Goal: Task Accomplishment & Management: Manage account settings

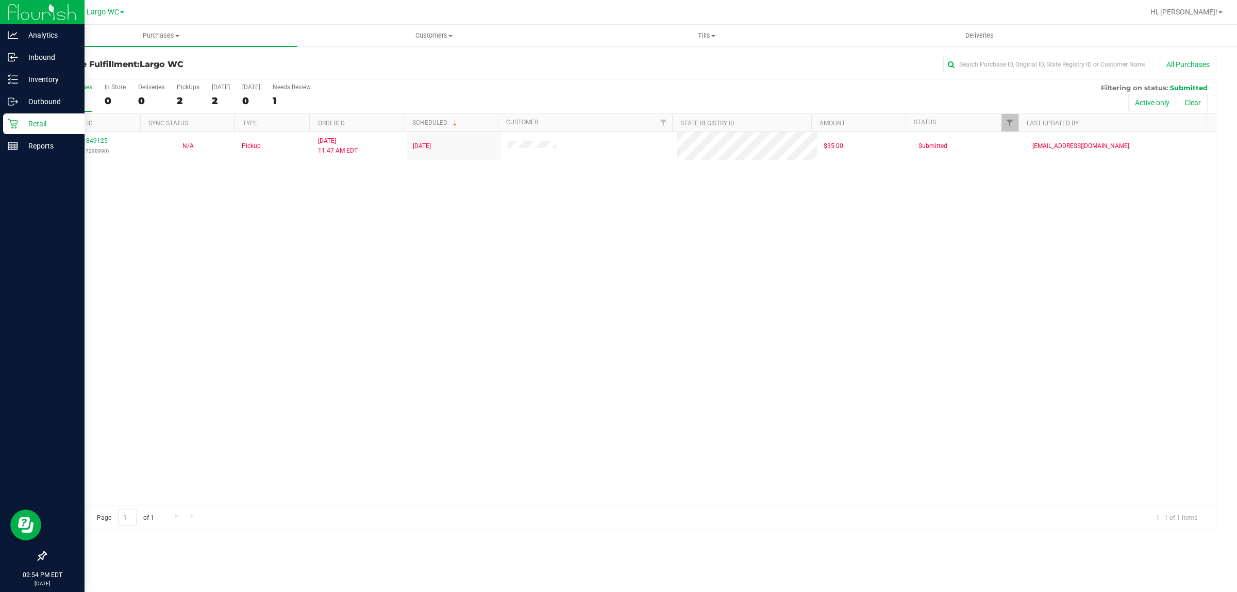
click at [3, 122] on div "Retail" at bounding box center [43, 123] width 81 height 21
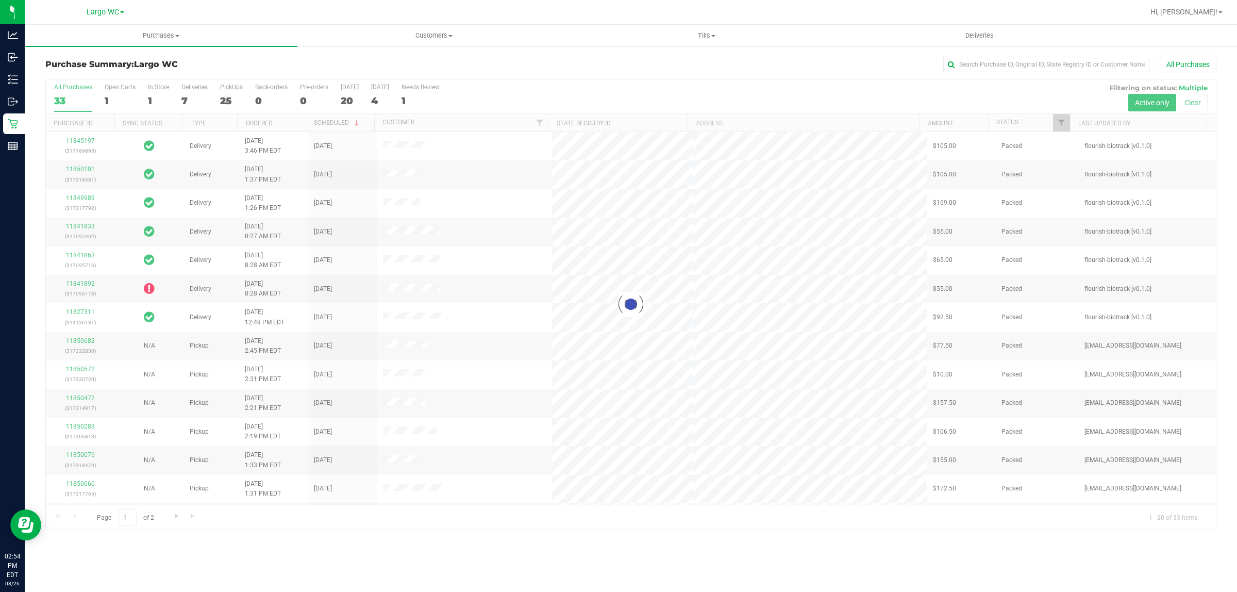
click at [156, 96] on div at bounding box center [631, 304] width 1170 height 450
click at [157, 96] on div "1" at bounding box center [158, 101] width 21 height 12
click at [0, 0] on input "In Store 1" at bounding box center [0, 0] width 0 height 0
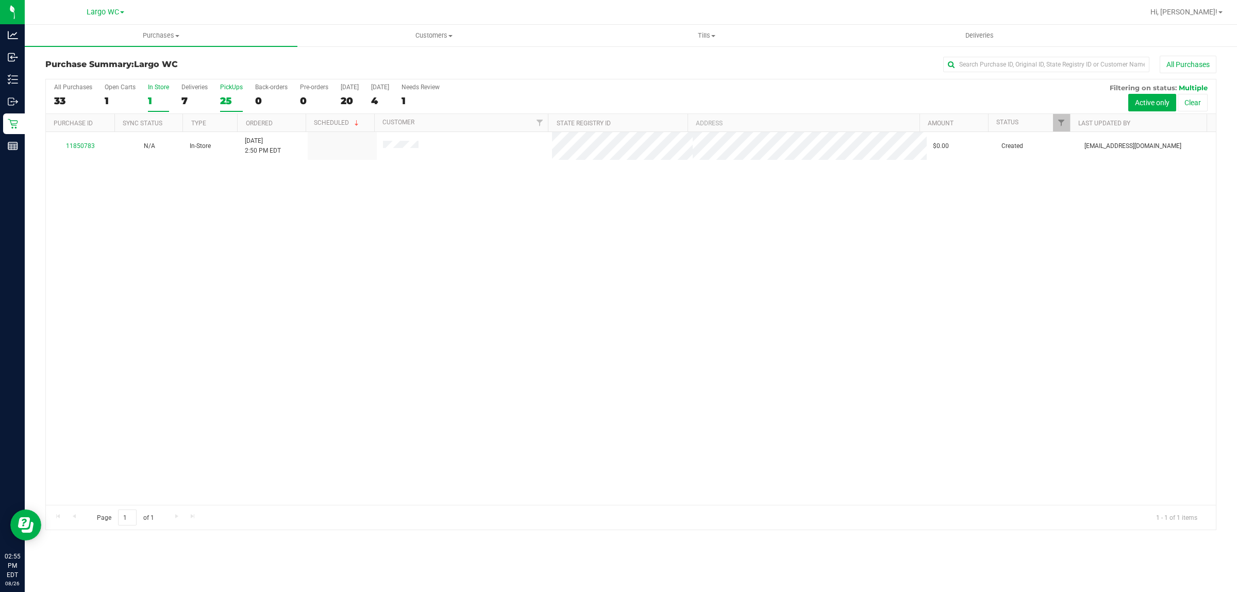
click at [226, 95] on div "25" at bounding box center [231, 101] width 23 height 12
click at [0, 0] on input "PickUps 25" at bounding box center [0, 0] width 0 height 0
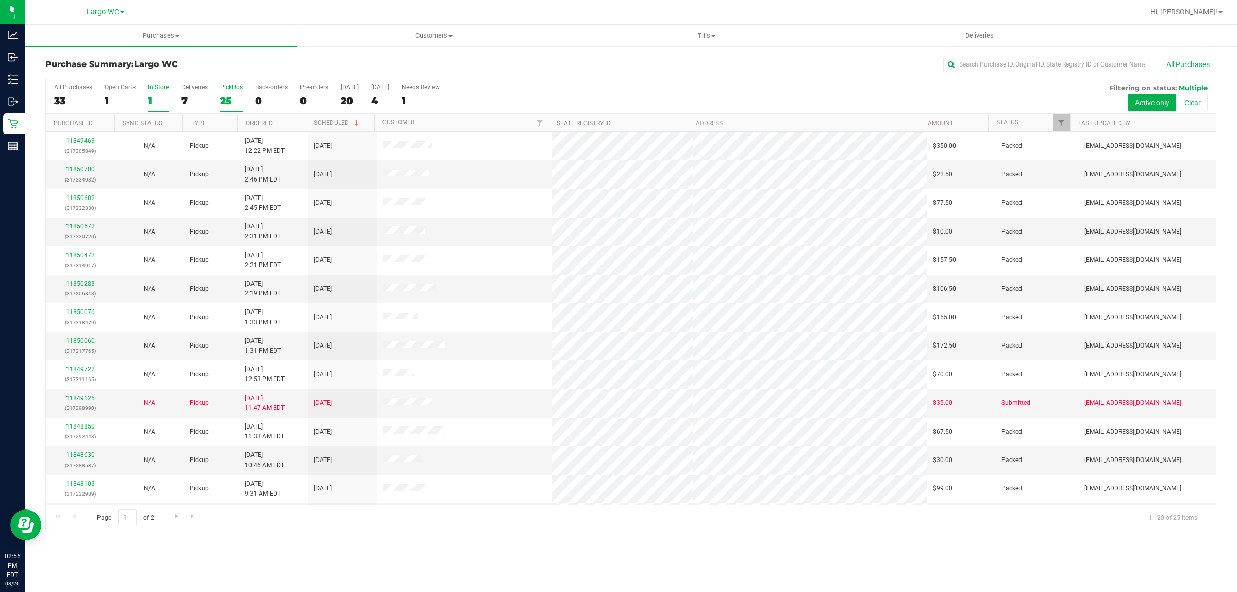
click at [156, 95] on div "1" at bounding box center [158, 101] width 21 height 12
click at [0, 0] on input "In Store 1" at bounding box center [0, 0] width 0 height 0
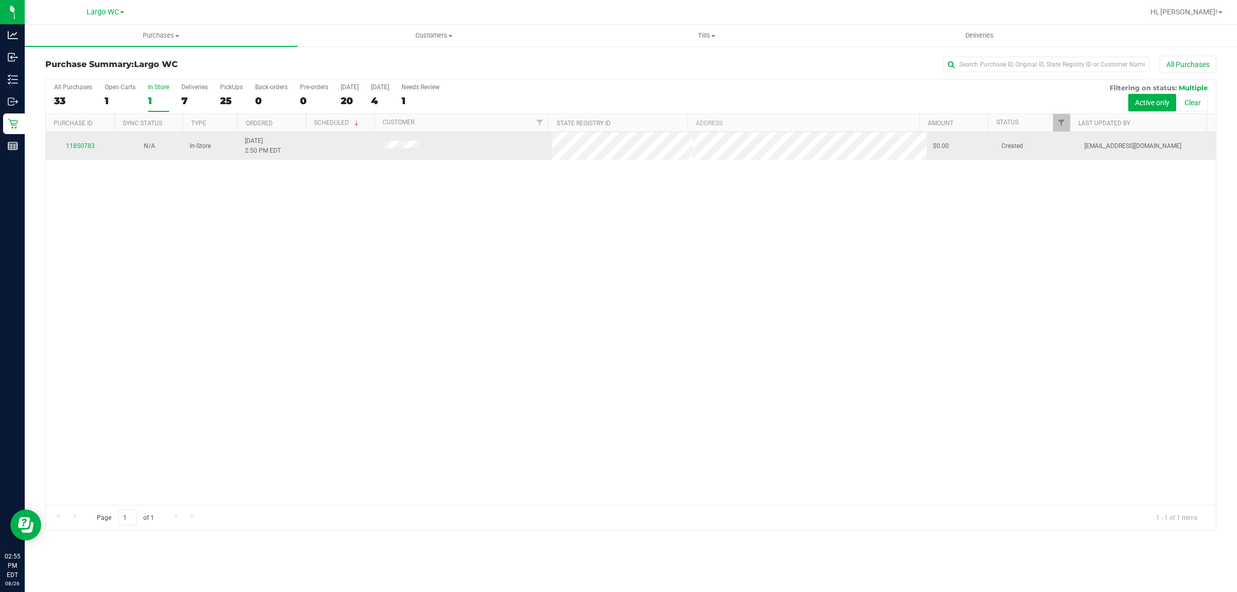
drag, startPoint x: 369, startPoint y: 151, endPoint x: 442, endPoint y: 151, distance: 73.7
click at [442, 151] on tr "11850783 N/A In-Store 8/26/2025 2:50 PM EDT $0.00 Created cchianco@liveparallel…" at bounding box center [631, 146] width 1170 height 28
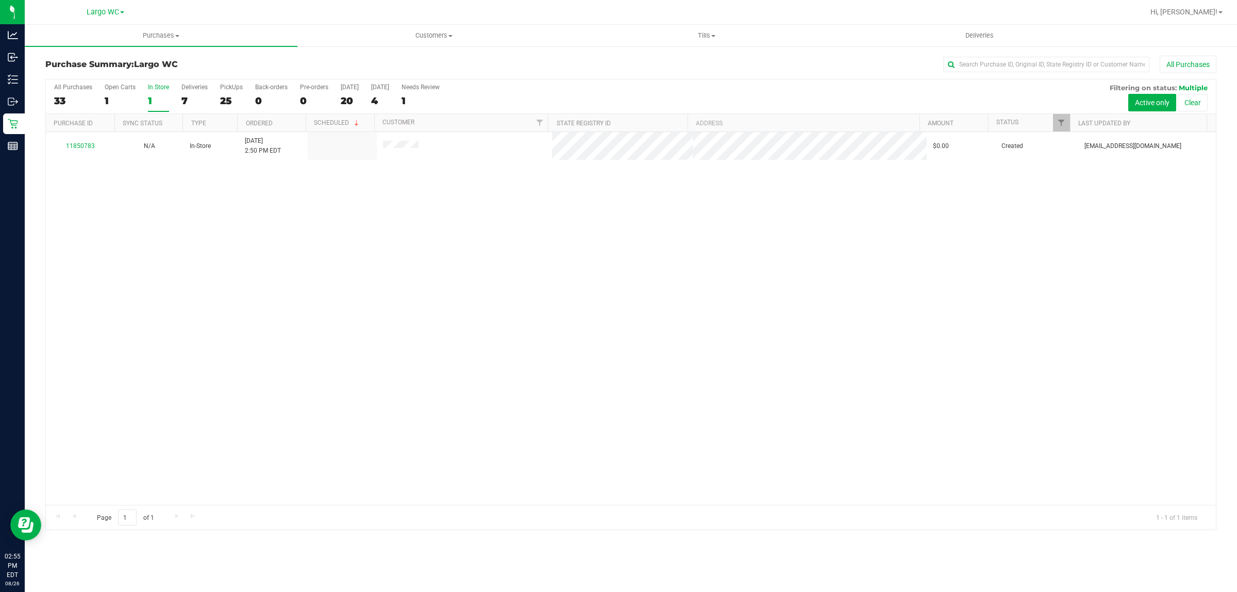
click at [439, 176] on div "11850783 N/A In-Store 8/26/2025 2:50 PM EDT $0.00 Created cchianco@liveparallel…" at bounding box center [631, 318] width 1170 height 373
drag, startPoint x: 722, startPoint y: 406, endPoint x: 633, endPoint y: 421, distance: 90.9
click at [722, 406] on div "11850783 N/A In-Store 8/26/2025 2:50 PM EDT $0.00 Created cchianco@liveparallel…" at bounding box center [631, 318] width 1170 height 373
click at [163, 96] on div "1" at bounding box center [158, 101] width 21 height 12
click at [0, 0] on input "In Store 1" at bounding box center [0, 0] width 0 height 0
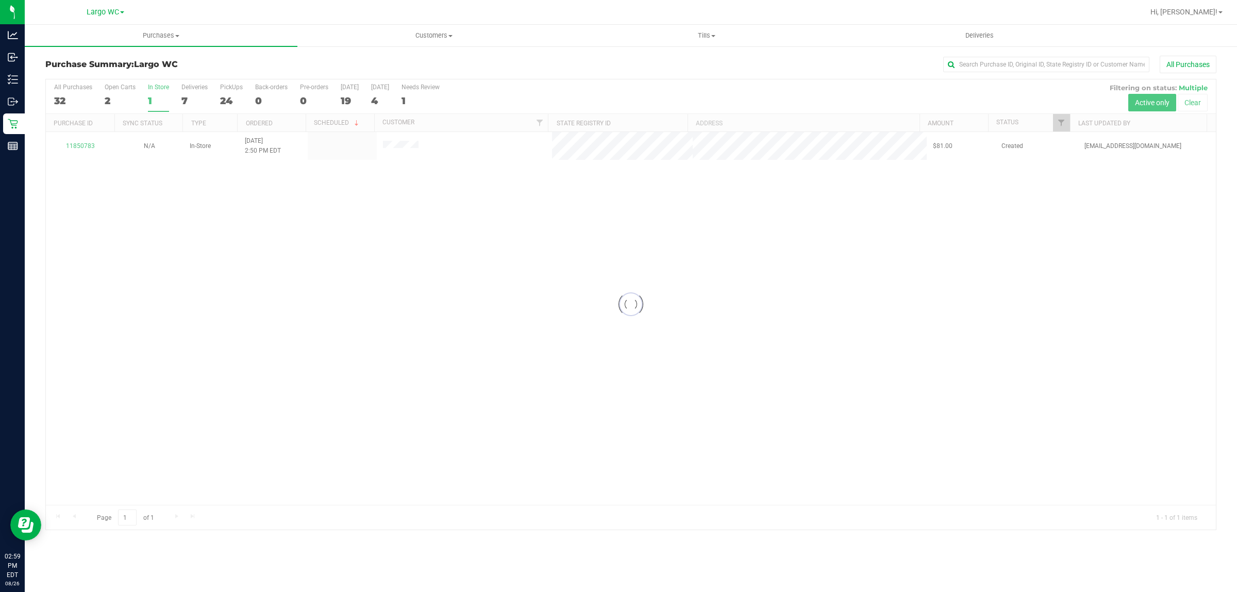
click at [193, 97] on div at bounding box center [631, 304] width 1170 height 450
click at [196, 97] on div "7" at bounding box center [194, 101] width 26 height 12
click at [0, 0] on input "Deliveries 7" at bounding box center [0, 0] width 0 height 0
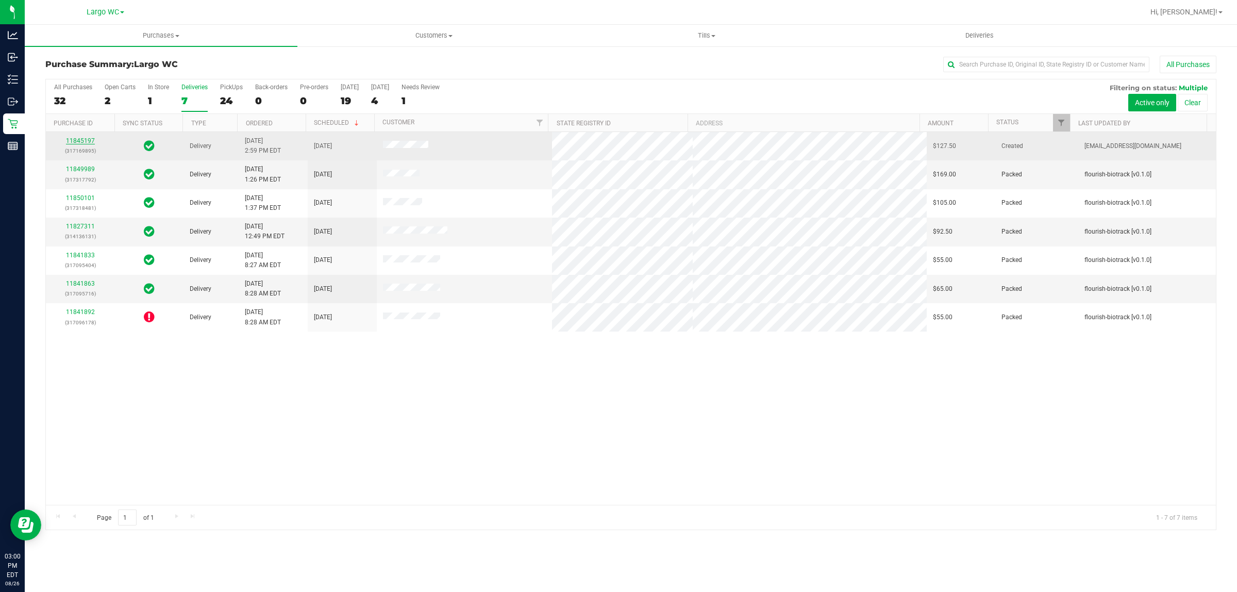
click at [80, 142] on link "11845197" at bounding box center [80, 140] width 29 height 7
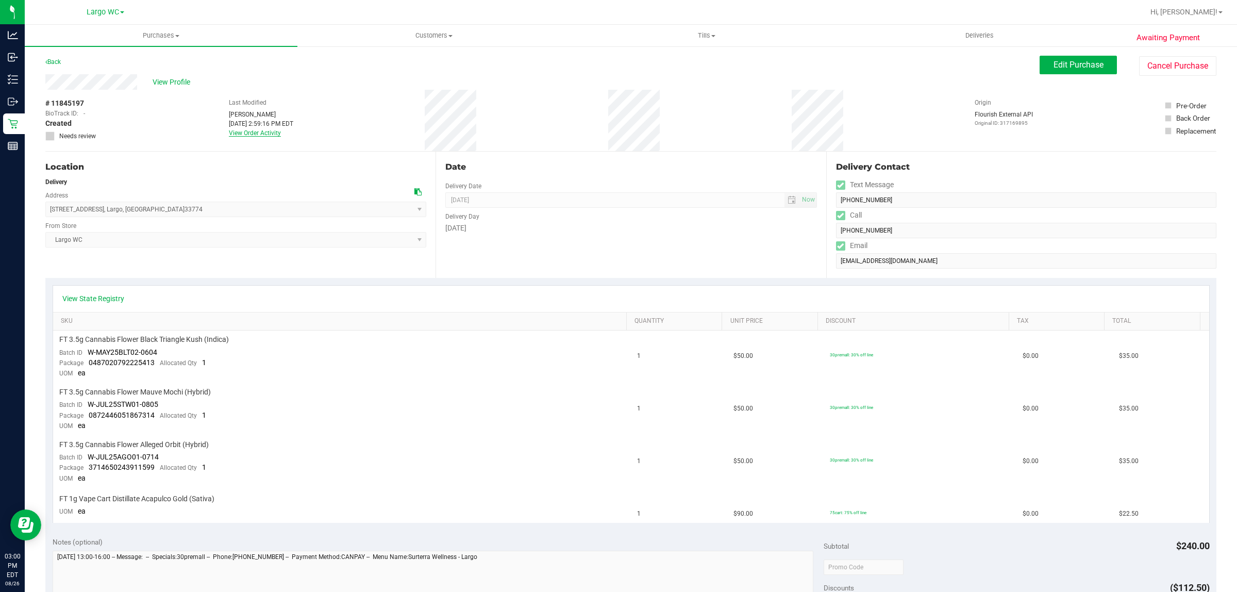
click at [243, 135] on link "View Order Activity" at bounding box center [255, 132] width 52 height 7
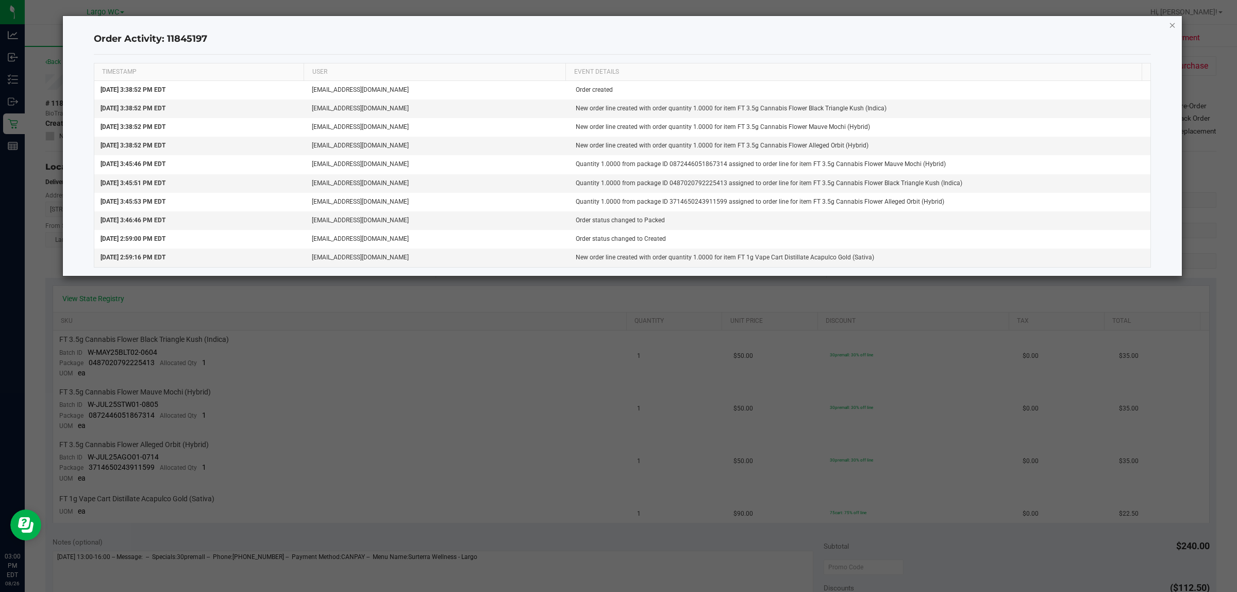
click at [1169, 26] on icon "button" at bounding box center [1172, 25] width 7 height 12
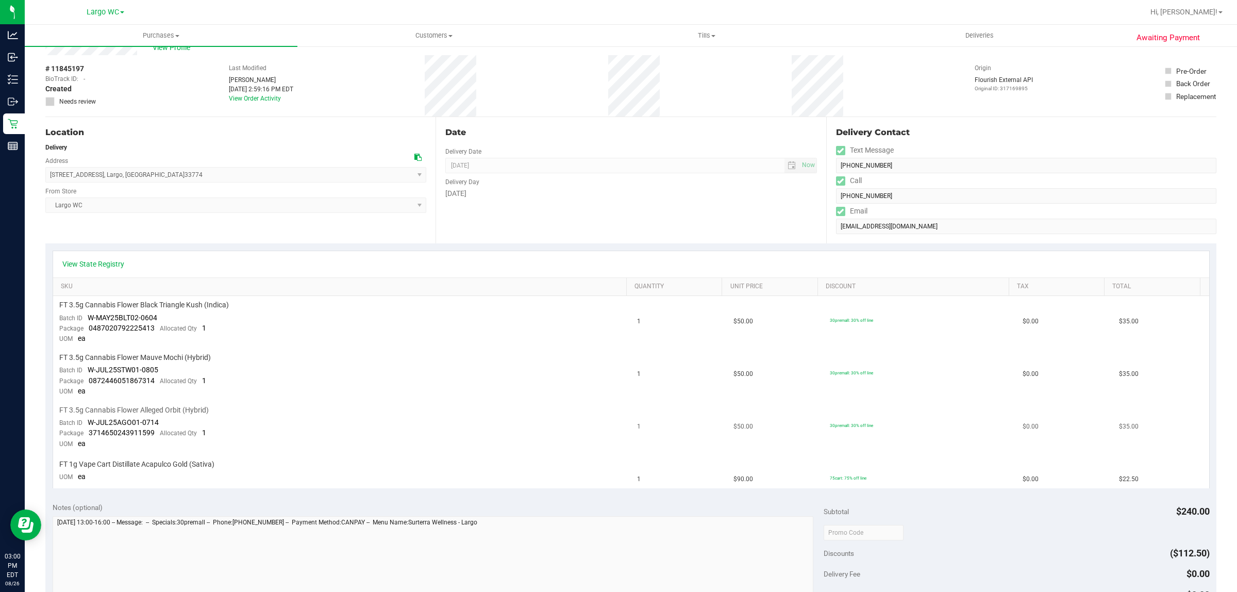
scroll to position [64, 0]
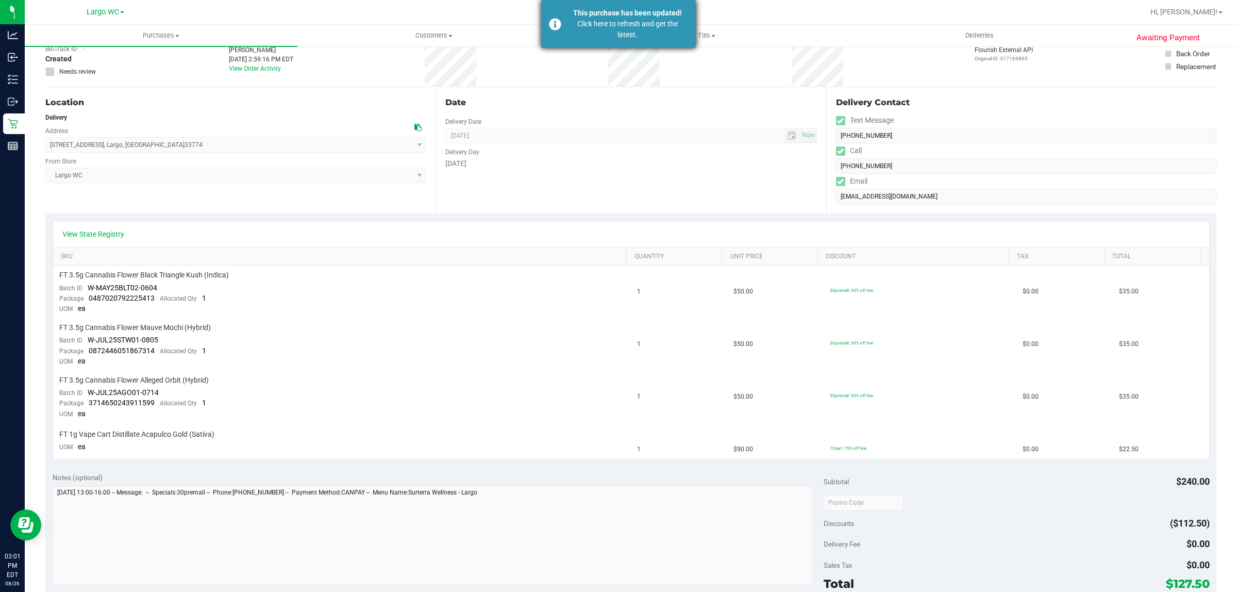
click at [606, 32] on div "Click here to refresh and get the latest." at bounding box center [627, 30] width 121 height 22
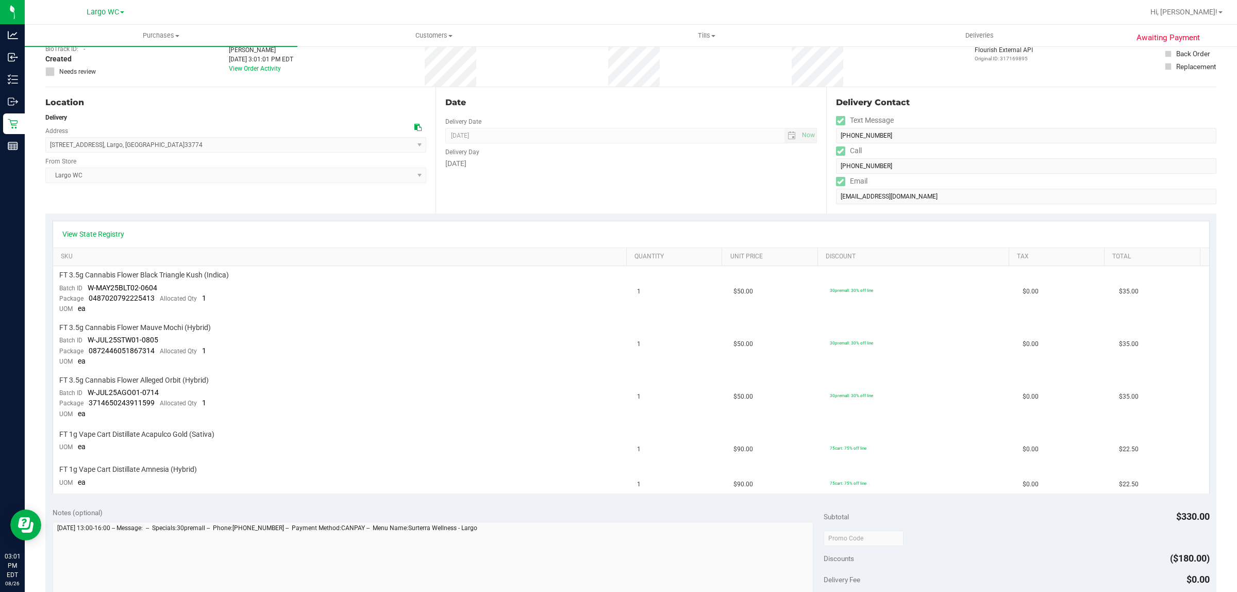
scroll to position [0, 0]
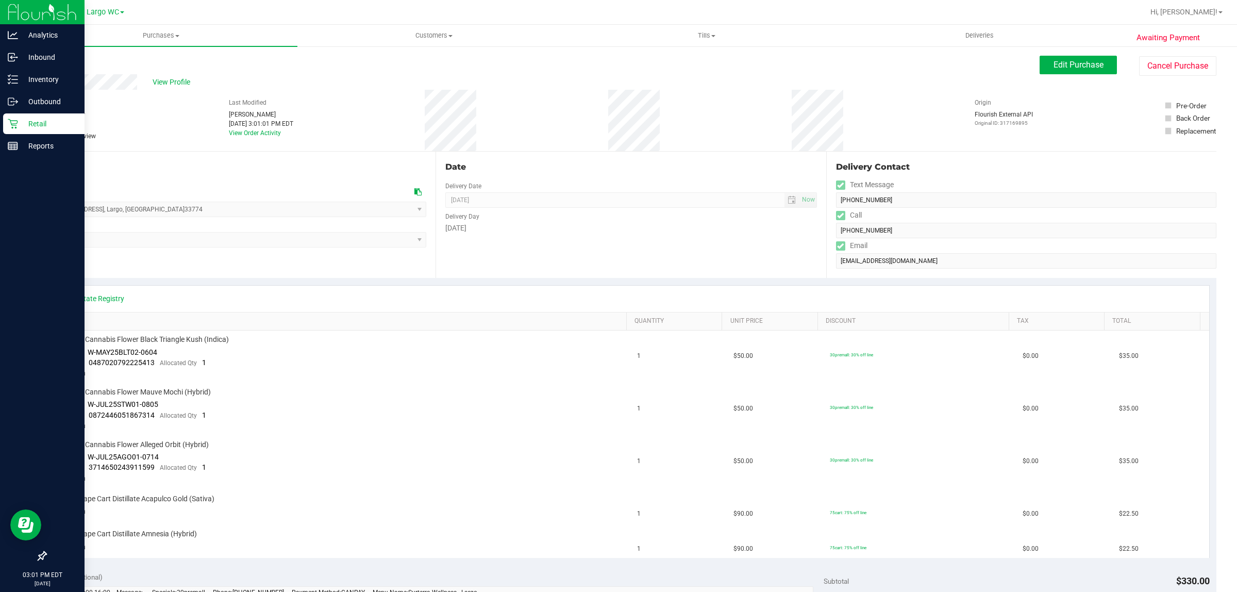
click at [20, 124] on p "Retail" at bounding box center [49, 124] width 62 height 12
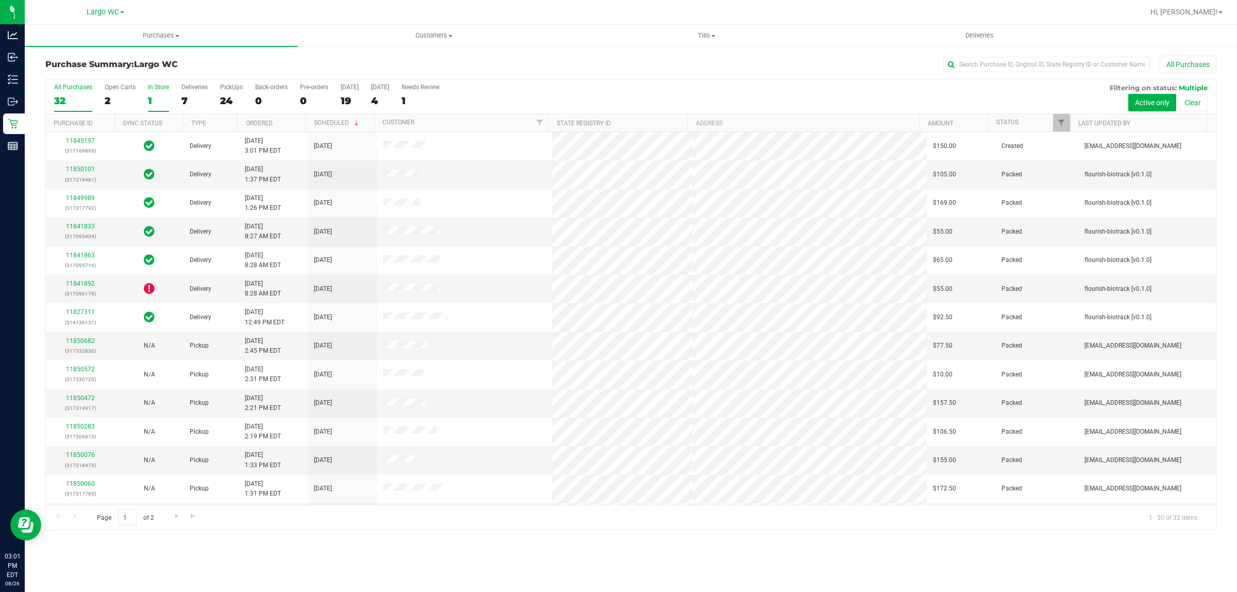
click at [155, 95] on div "1" at bounding box center [158, 101] width 21 height 12
click at [0, 0] on input "In Store 1" at bounding box center [0, 0] width 0 height 0
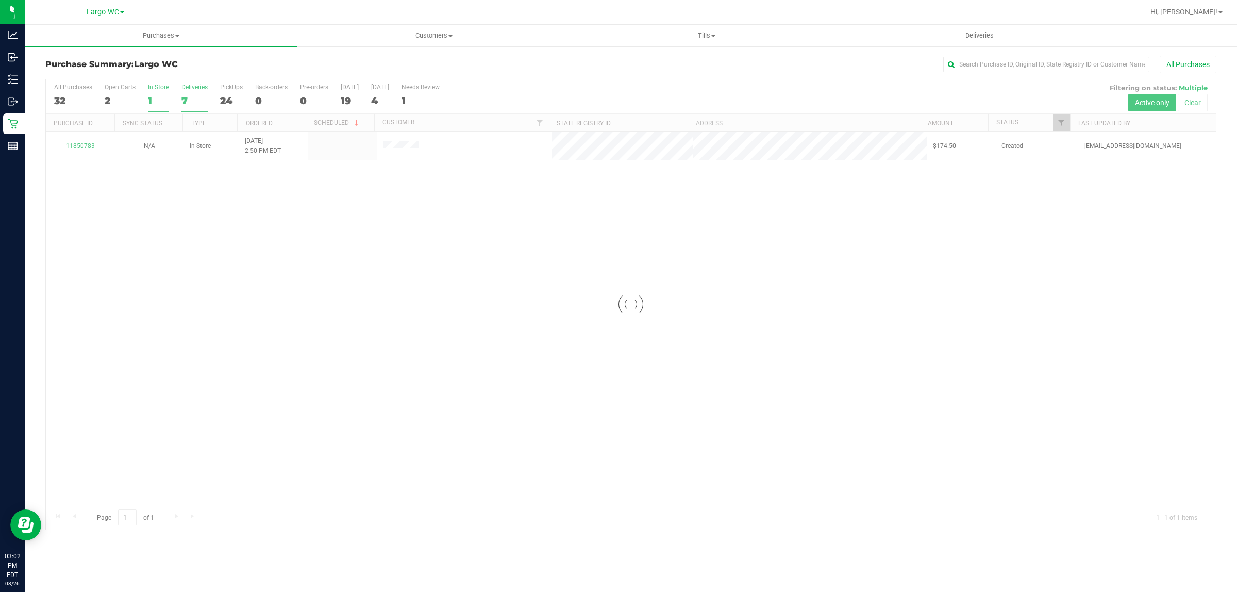
click at [196, 95] on div at bounding box center [631, 304] width 1170 height 450
click at [204, 91] on div "Deliveries" at bounding box center [194, 87] width 26 height 7
click at [0, 0] on input "Deliveries 7" at bounding box center [0, 0] width 0 height 0
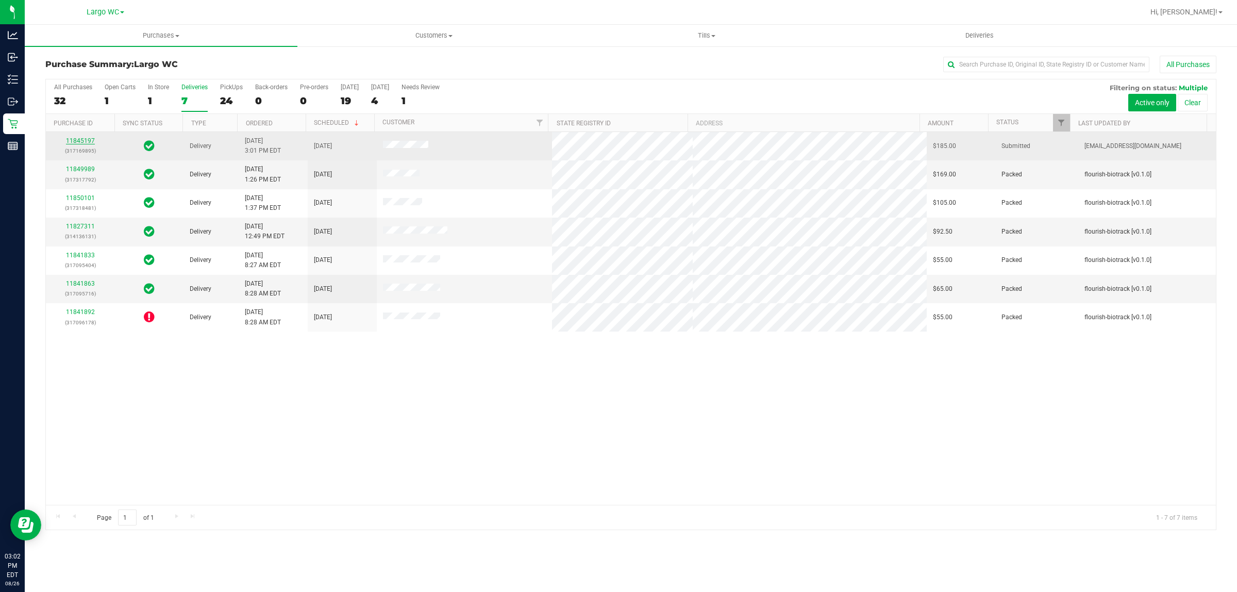
click at [72, 141] on link "11845197" at bounding box center [80, 140] width 29 height 7
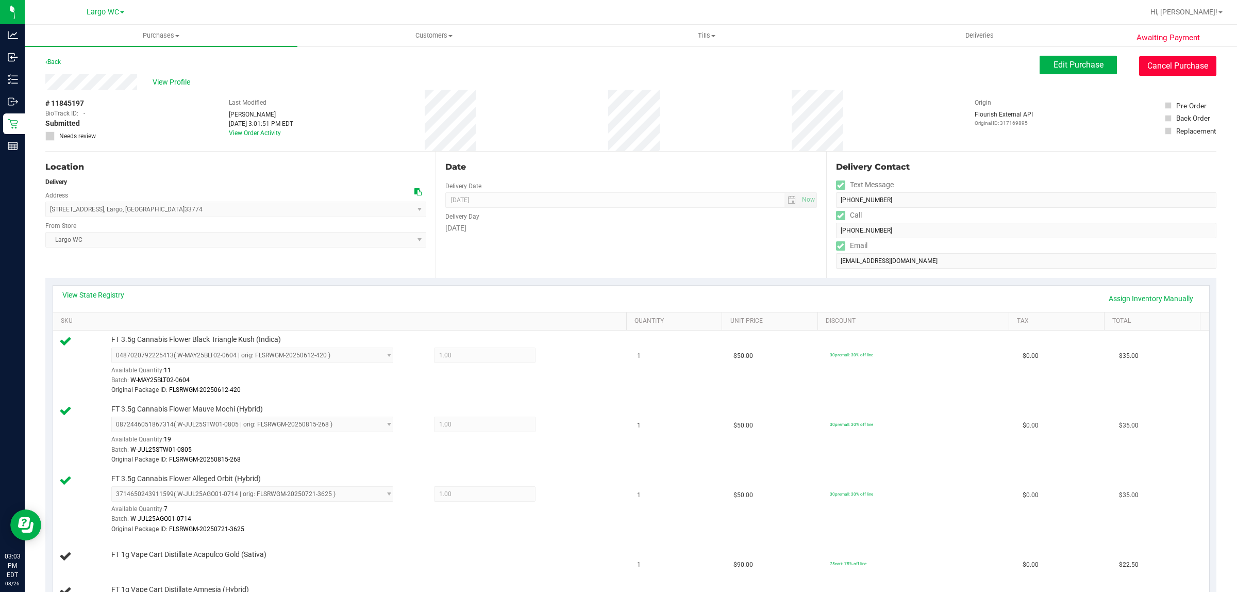
click at [1187, 71] on button "Cancel Purchase" at bounding box center [1177, 66] width 77 height 20
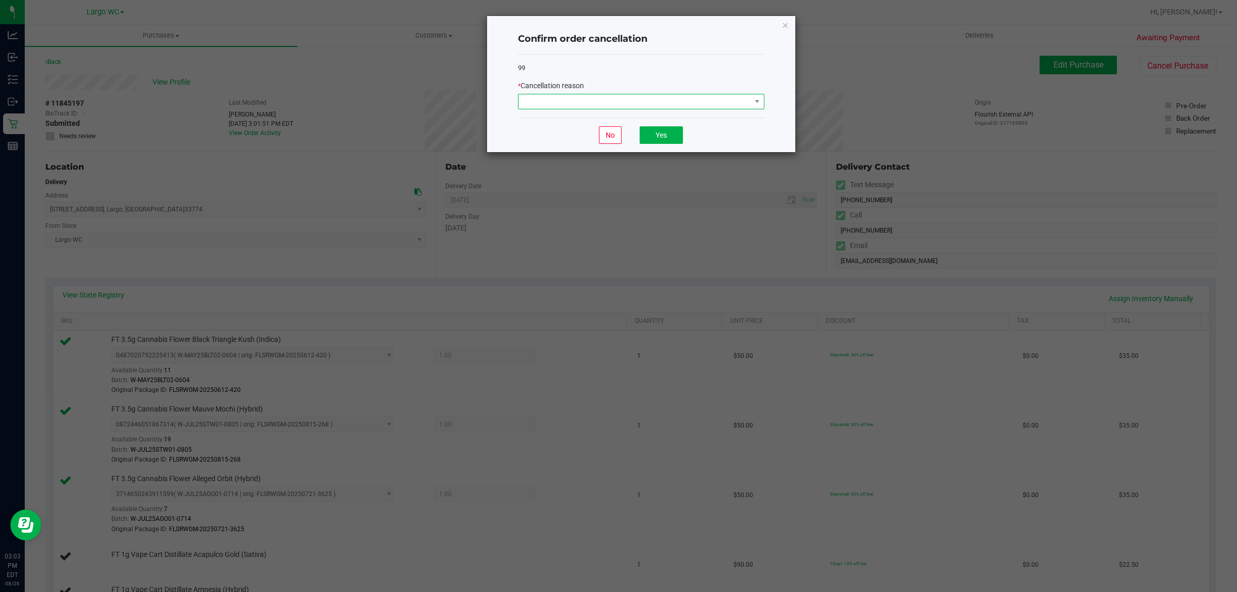
click at [579, 104] on span at bounding box center [635, 101] width 233 height 14
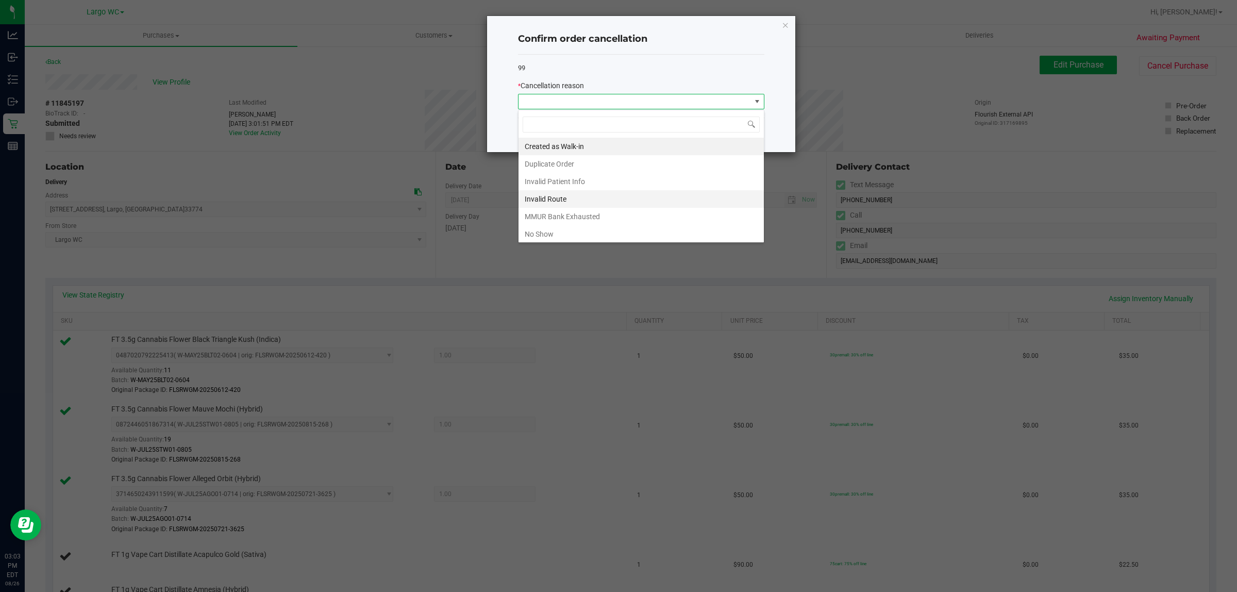
scroll to position [57, 0]
click at [580, 200] on li "Other" at bounding box center [641, 197] width 245 height 18
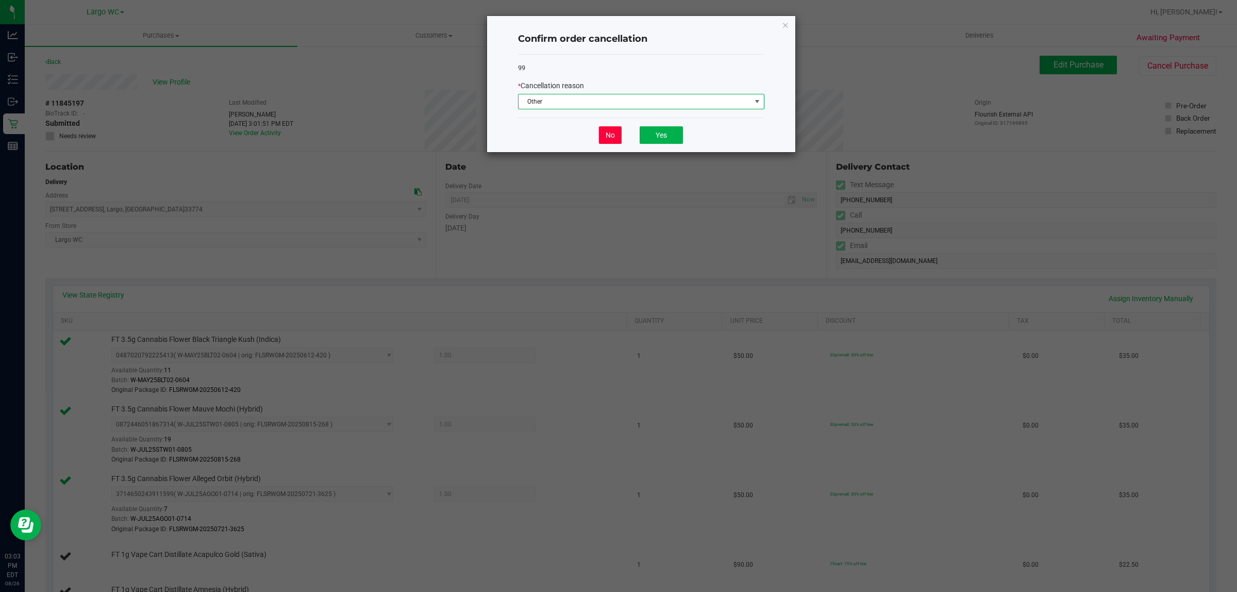
click at [602, 140] on button "No" at bounding box center [610, 135] width 23 height 18
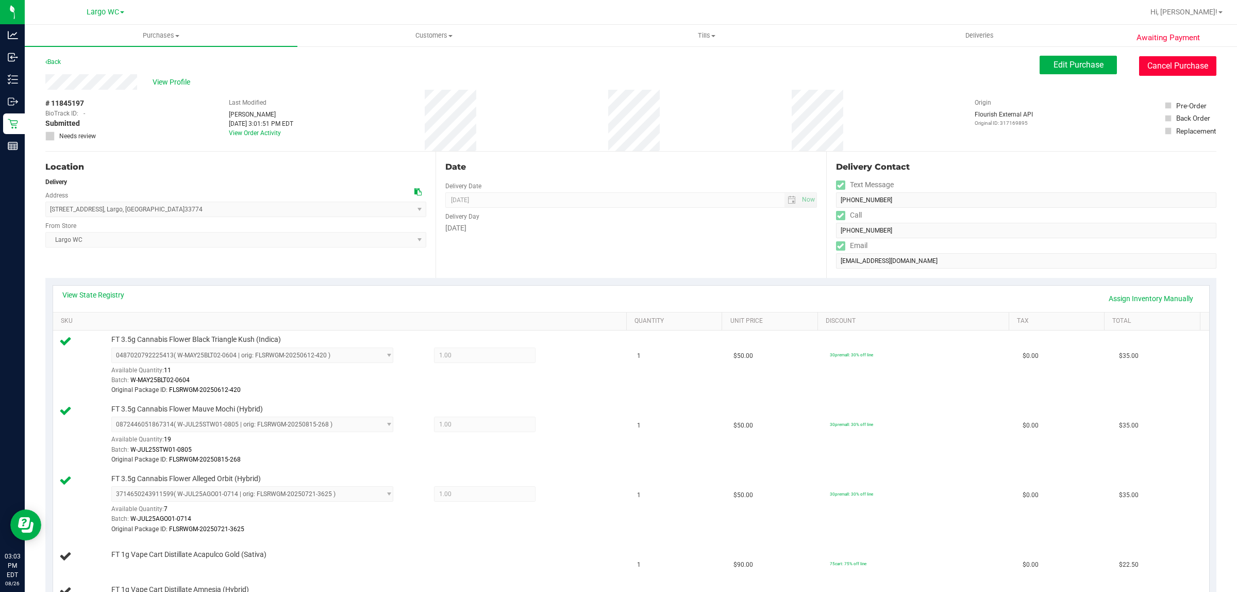
click at [1168, 73] on button "Cancel Purchase" at bounding box center [1177, 66] width 77 height 20
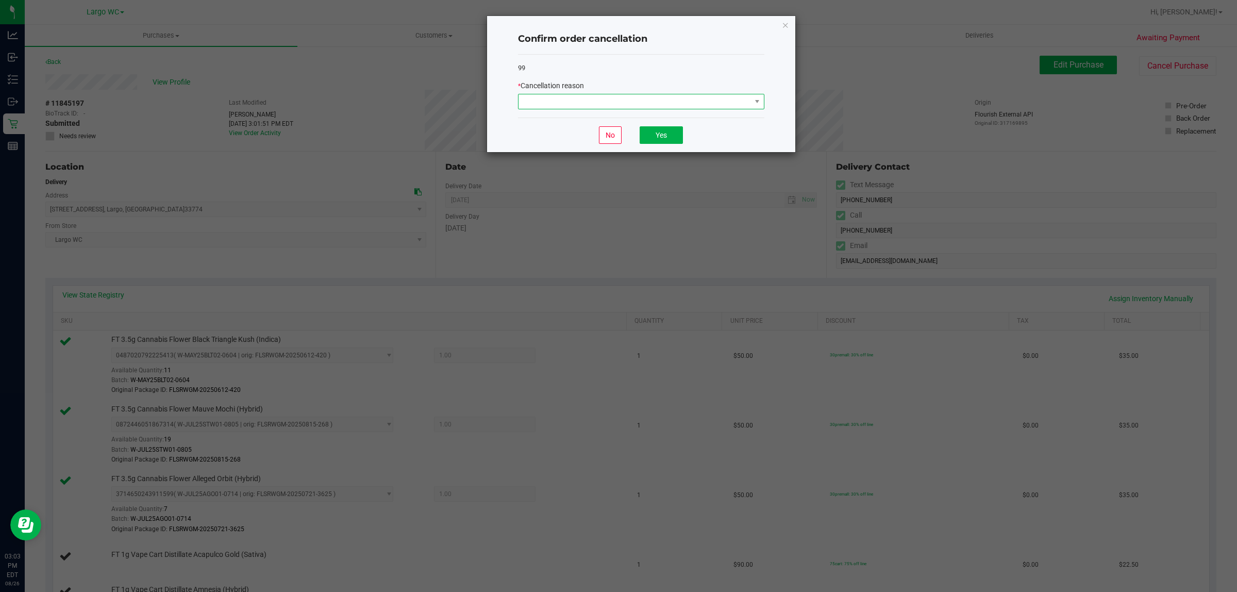
click at [643, 107] on span at bounding box center [635, 101] width 233 height 14
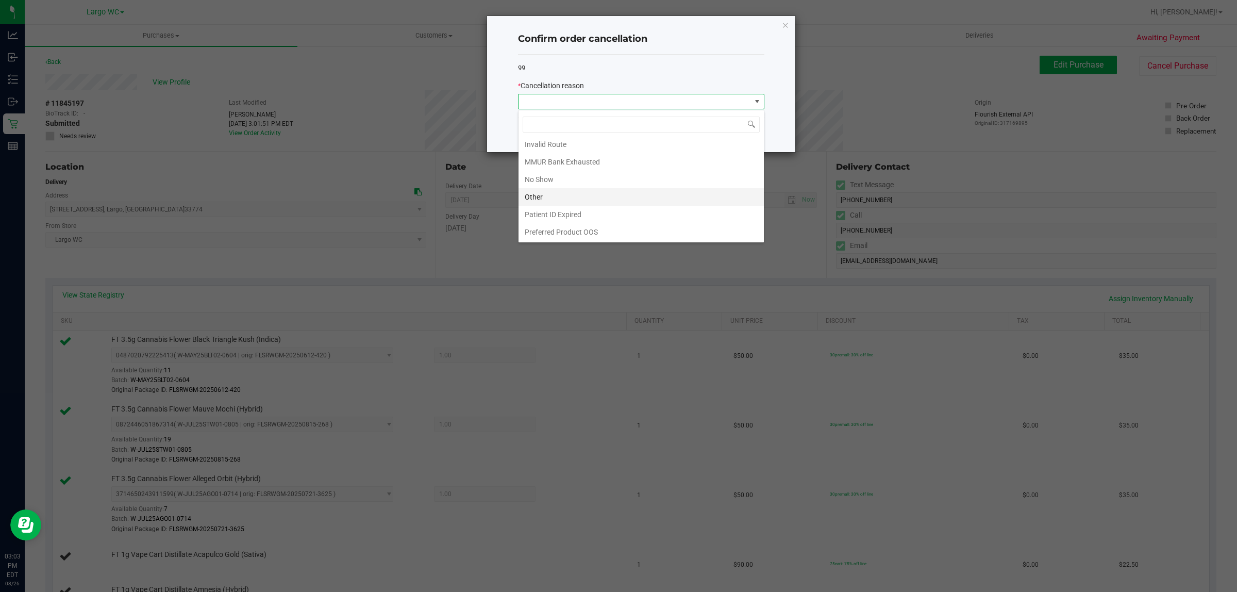
click at [568, 200] on li "Other" at bounding box center [641, 197] width 245 height 18
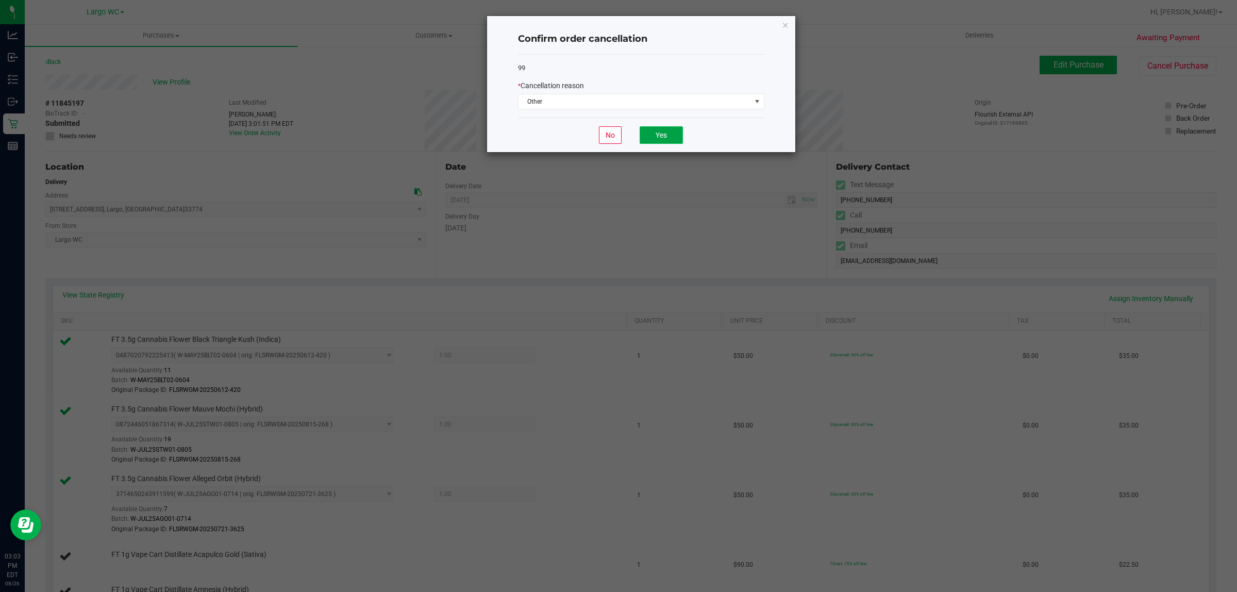
click at [674, 136] on button "Yes" at bounding box center [661, 135] width 43 height 18
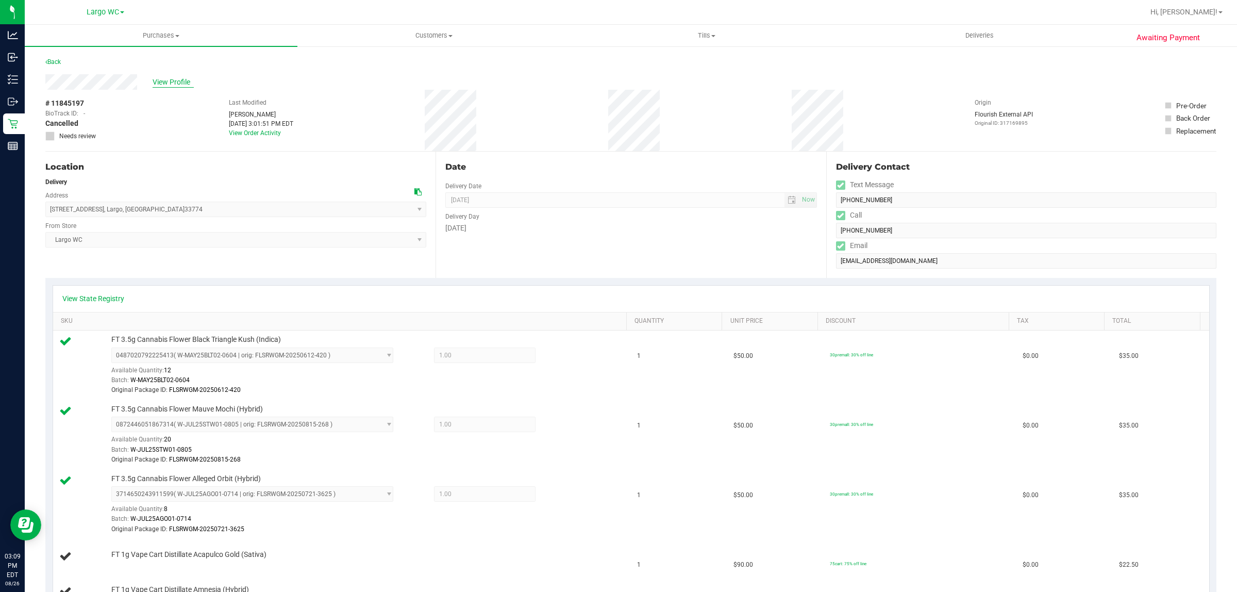
click at [176, 84] on span "View Profile" at bounding box center [173, 82] width 41 height 11
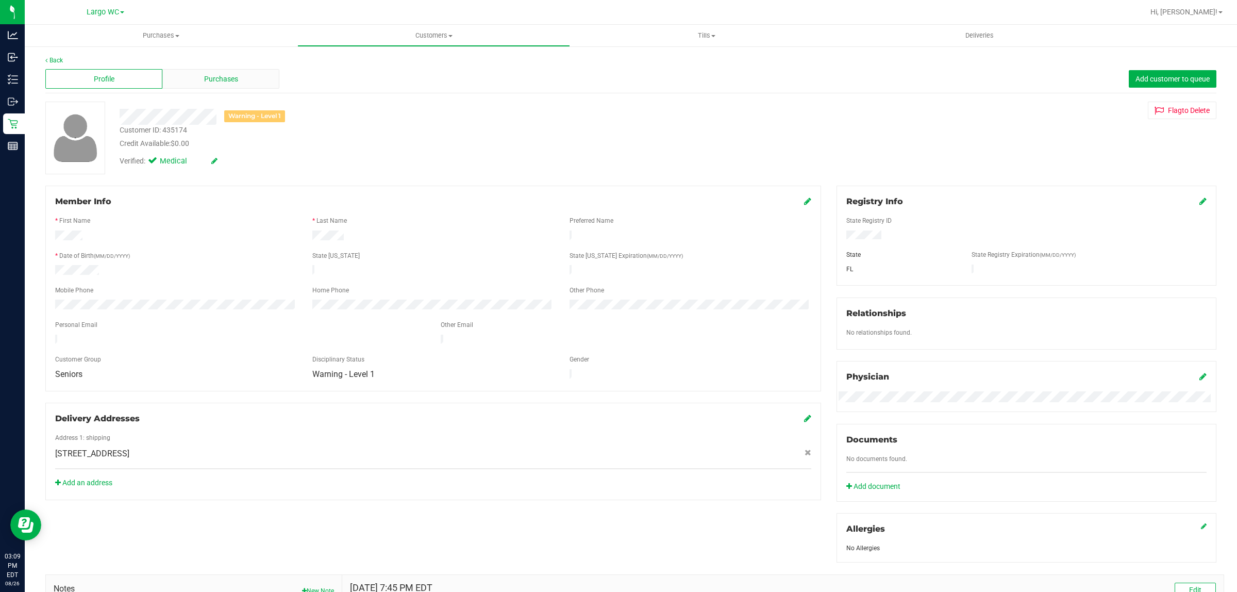
click at [211, 74] on span "Purchases" at bounding box center [221, 79] width 34 height 11
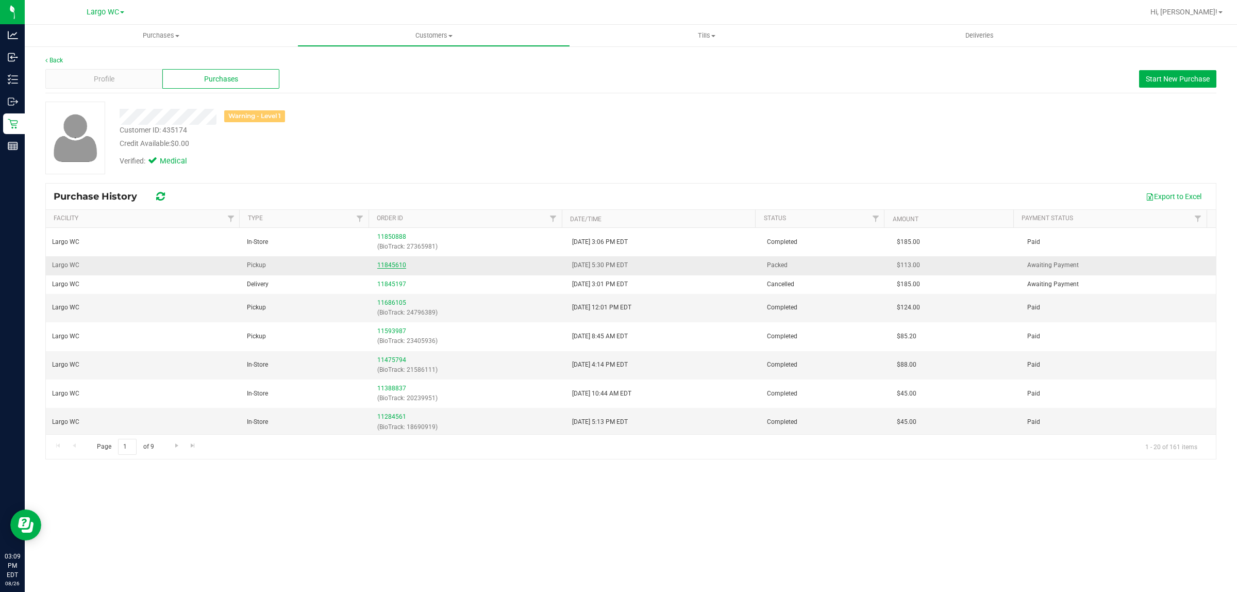
click at [390, 269] on link "11845610" at bounding box center [391, 264] width 29 height 7
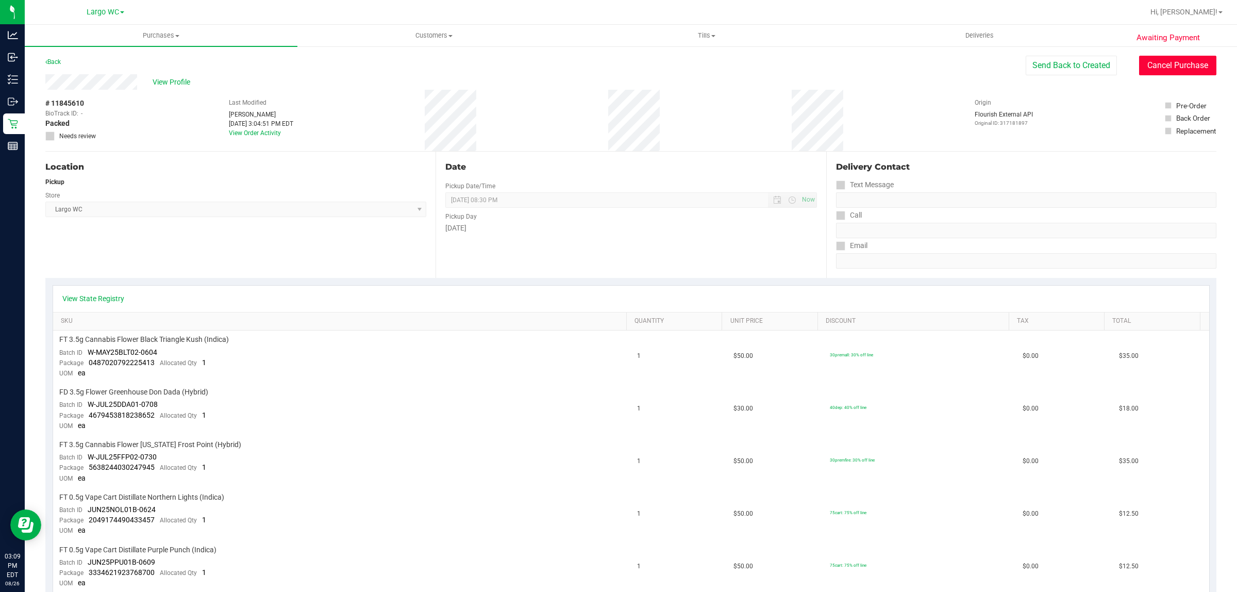
click at [1160, 73] on button "Cancel Purchase" at bounding box center [1177, 66] width 77 height 20
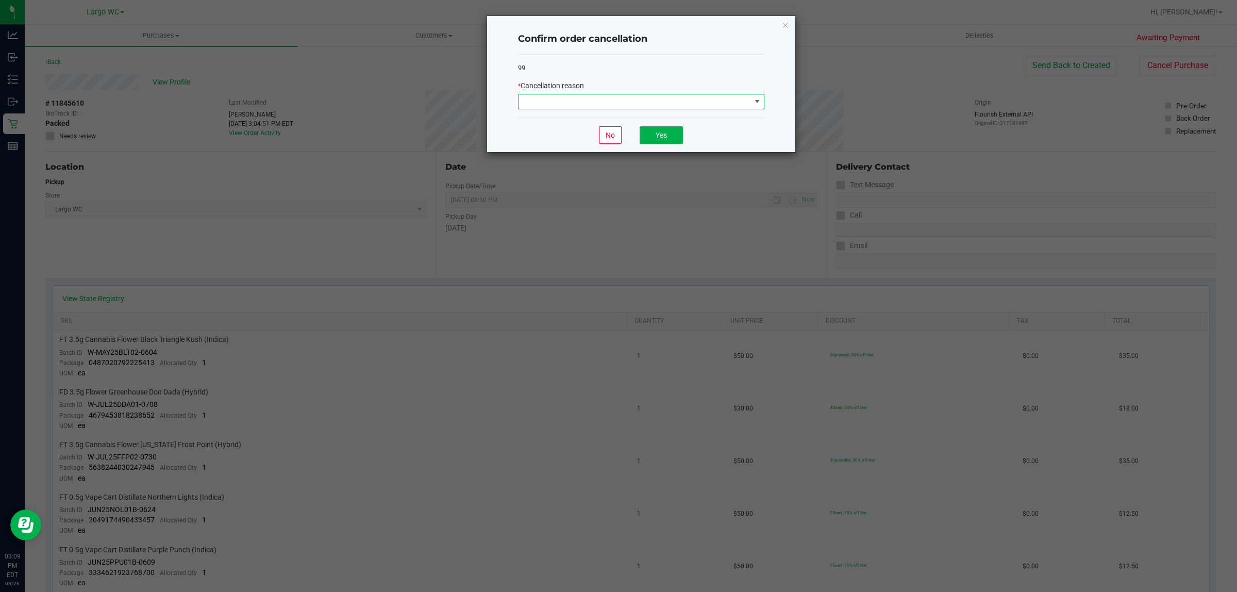
click at [595, 108] on span at bounding box center [635, 101] width 233 height 14
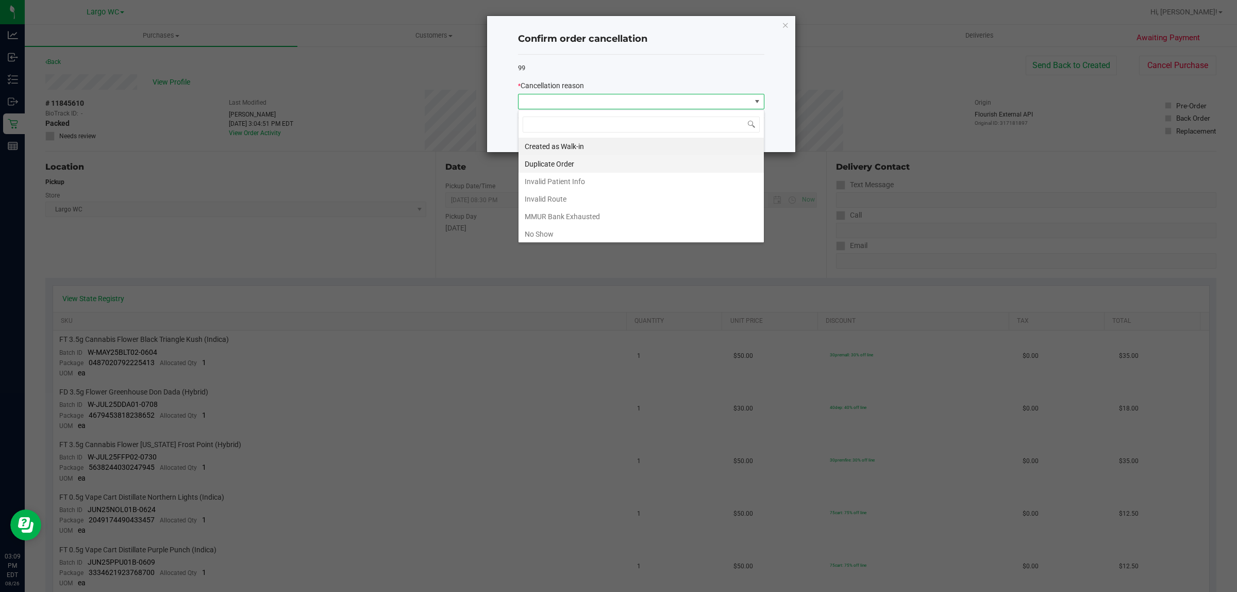
scroll to position [16, 246]
click at [578, 167] on li "Duplicate Order" at bounding box center [641, 164] width 245 height 18
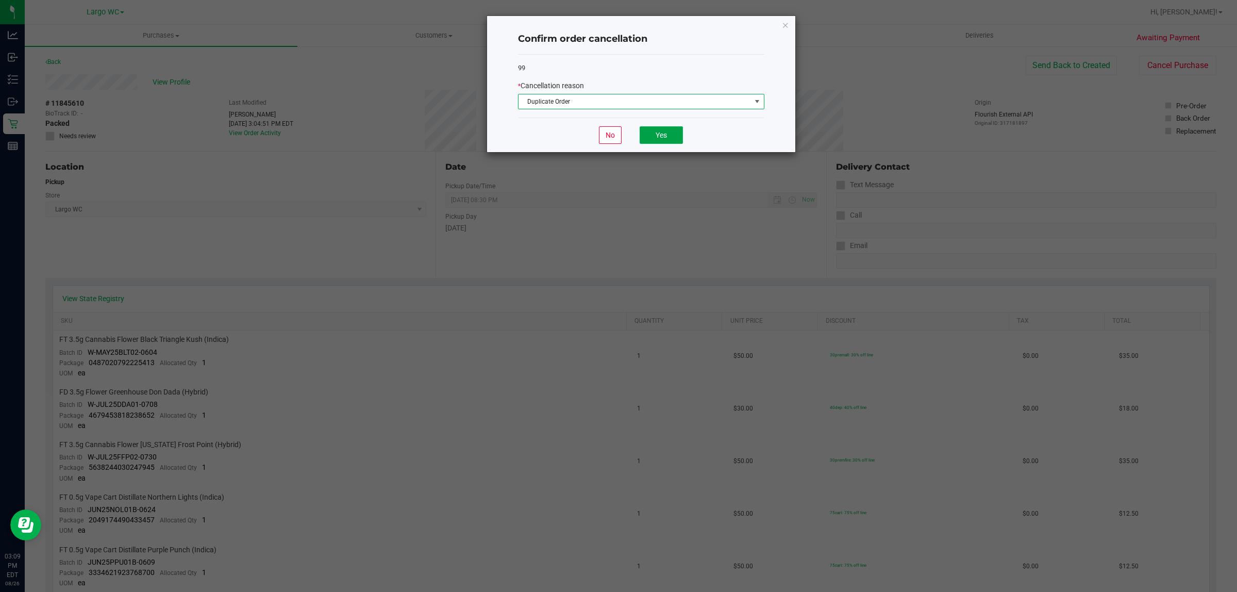
click at [668, 129] on button "Yes" at bounding box center [661, 135] width 43 height 18
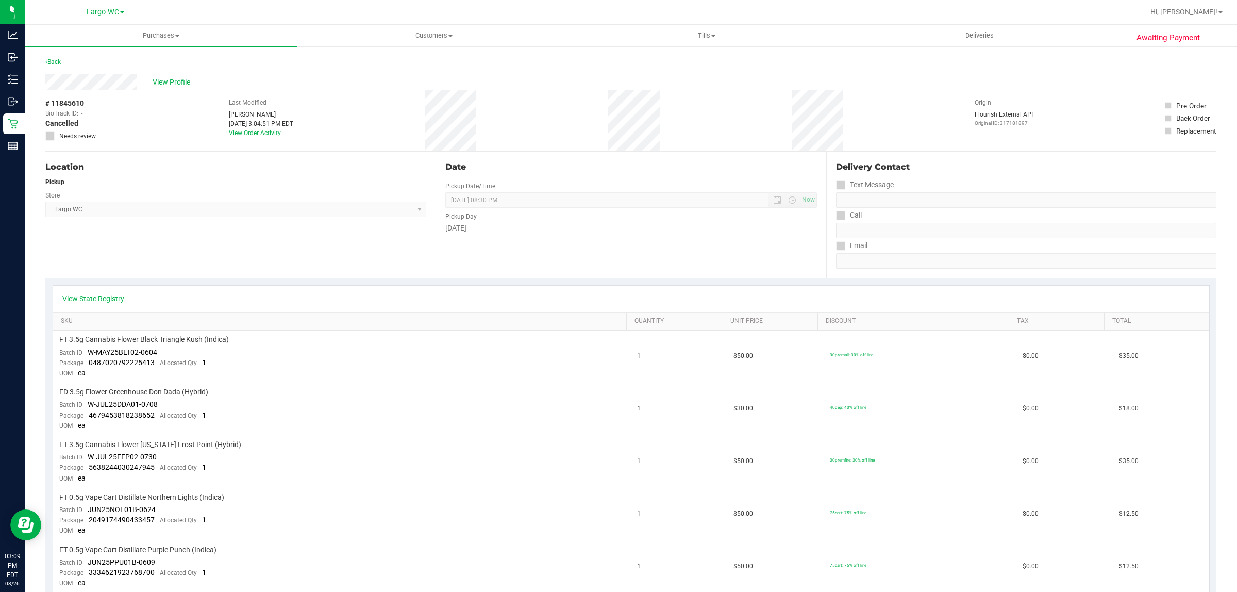
click at [25, 125] on div "Awaiting Payment Back View Profile # 11845610 BioTrack ID: - Cancelled Needs re…" at bounding box center [631, 545] width 1213 height 1001
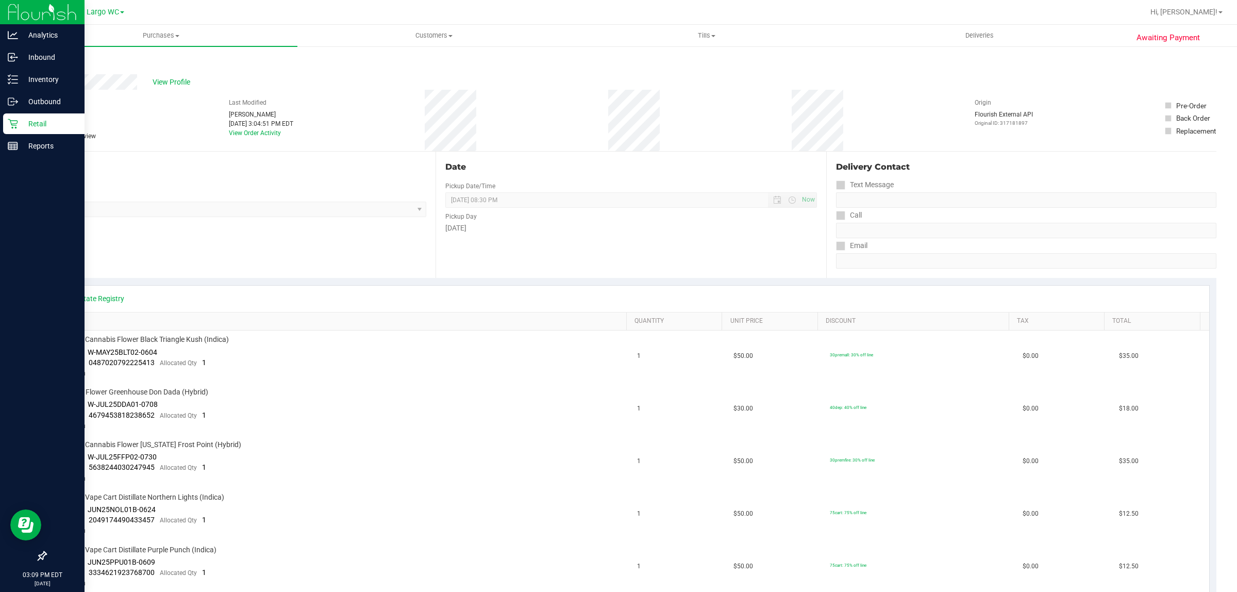
click at [19, 125] on p "Retail" at bounding box center [49, 124] width 62 height 12
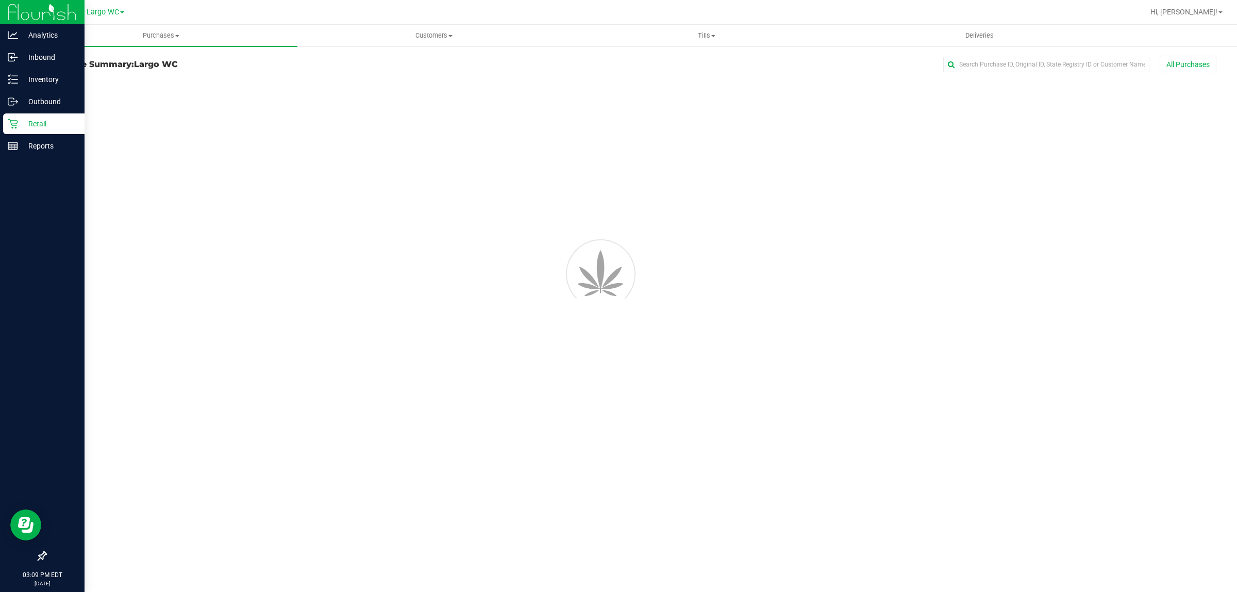
click at [16, 124] on icon at bounding box center [13, 124] width 10 height 10
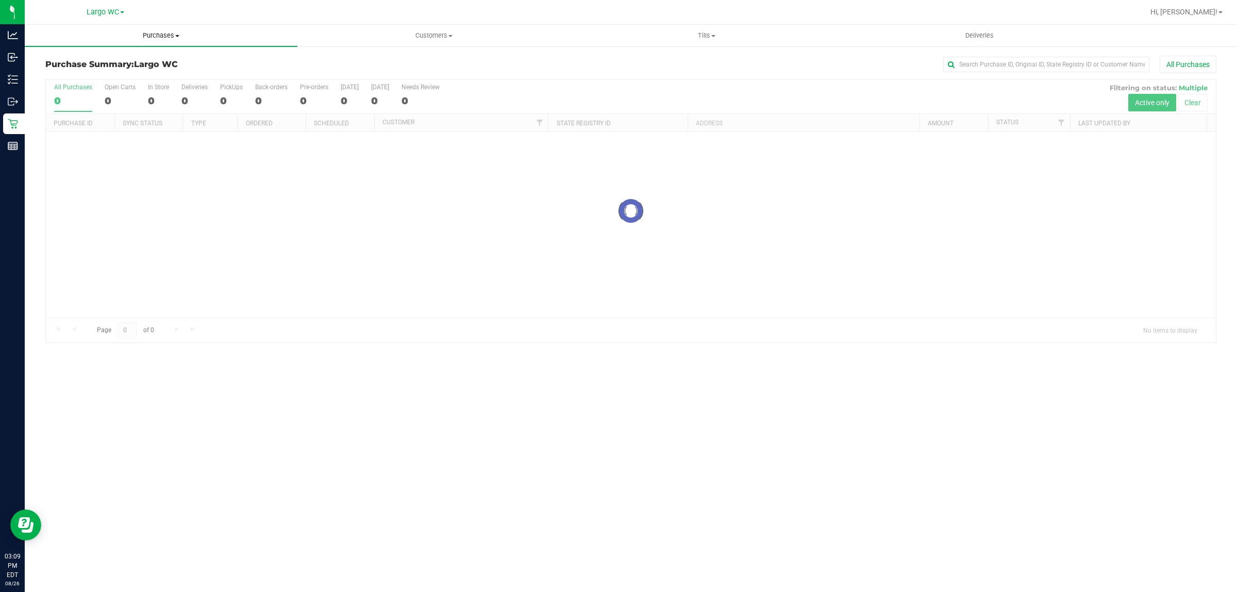
drag, startPoint x: 248, startPoint y: 64, endPoint x: 253, endPoint y: 44, distance: 20.5
click at [248, 64] on h3 "Purchase Summary: Largo WC" at bounding box center [240, 64] width 390 height 9
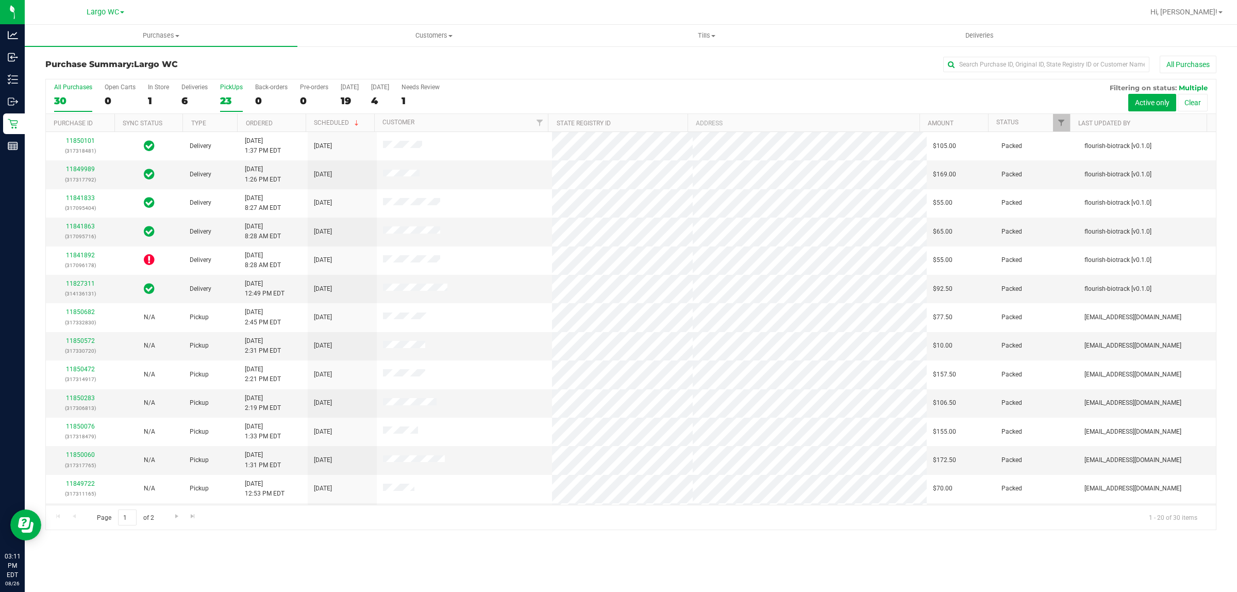
click at [232, 95] on div "23" at bounding box center [231, 101] width 23 height 12
click at [0, 0] on input "PickUps 23" at bounding box center [0, 0] width 0 height 0
click at [148, 114] on div "All Purchases 30 Open Carts 0 In Store 1 Deliveries 6 PickUps 23 Back-orders 0 …" at bounding box center [631, 96] width 1170 height 35
click at [151, 109] on label "In Store 1" at bounding box center [158, 98] width 21 height 28
click at [0, 0] on input "In Store 1" at bounding box center [0, 0] width 0 height 0
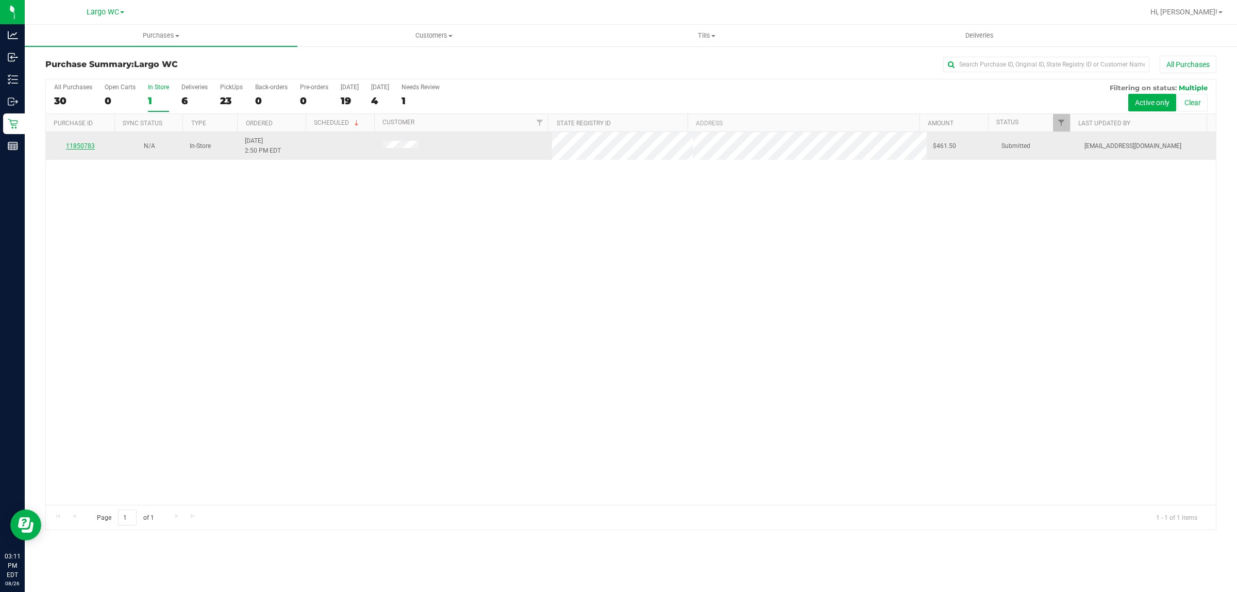
click at [81, 146] on link "11850783" at bounding box center [80, 145] width 29 height 7
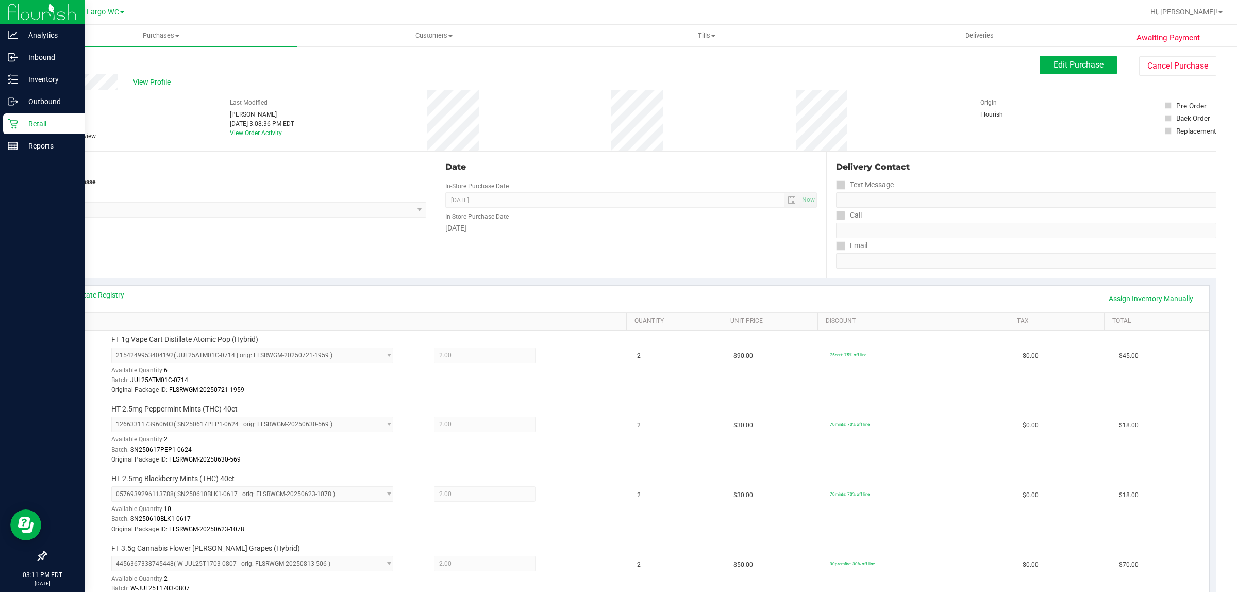
click at [6, 120] on div "Retail" at bounding box center [43, 123] width 81 height 21
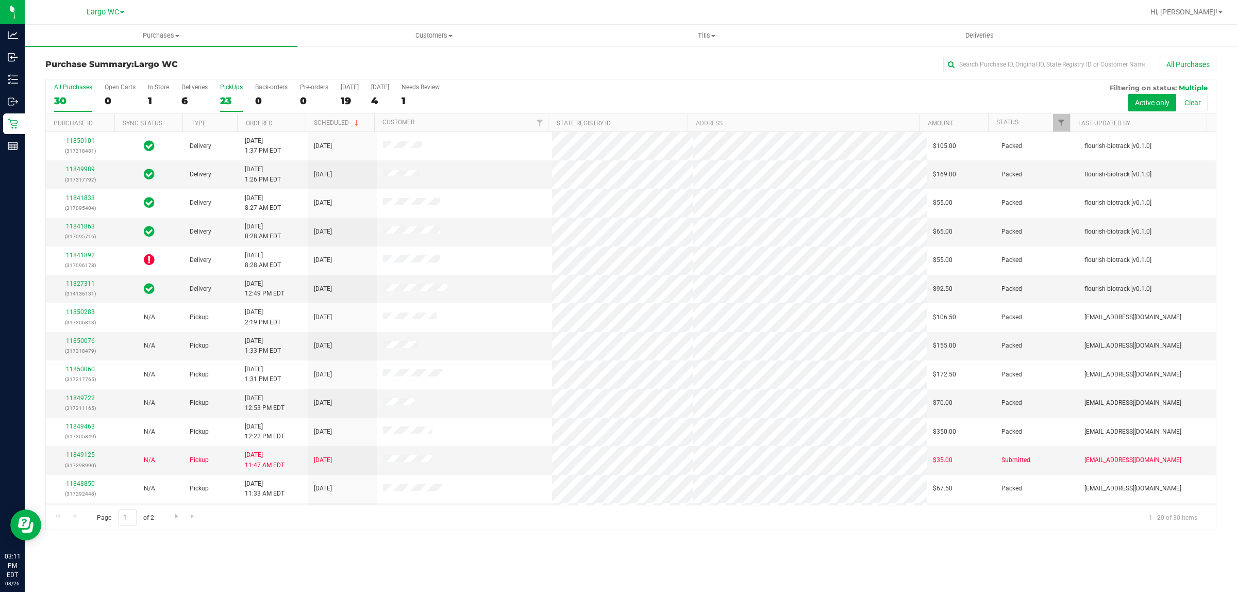
click at [236, 93] on label "PickUps 23" at bounding box center [231, 98] width 23 height 28
click at [0, 0] on input "PickUps 23" at bounding box center [0, 0] width 0 height 0
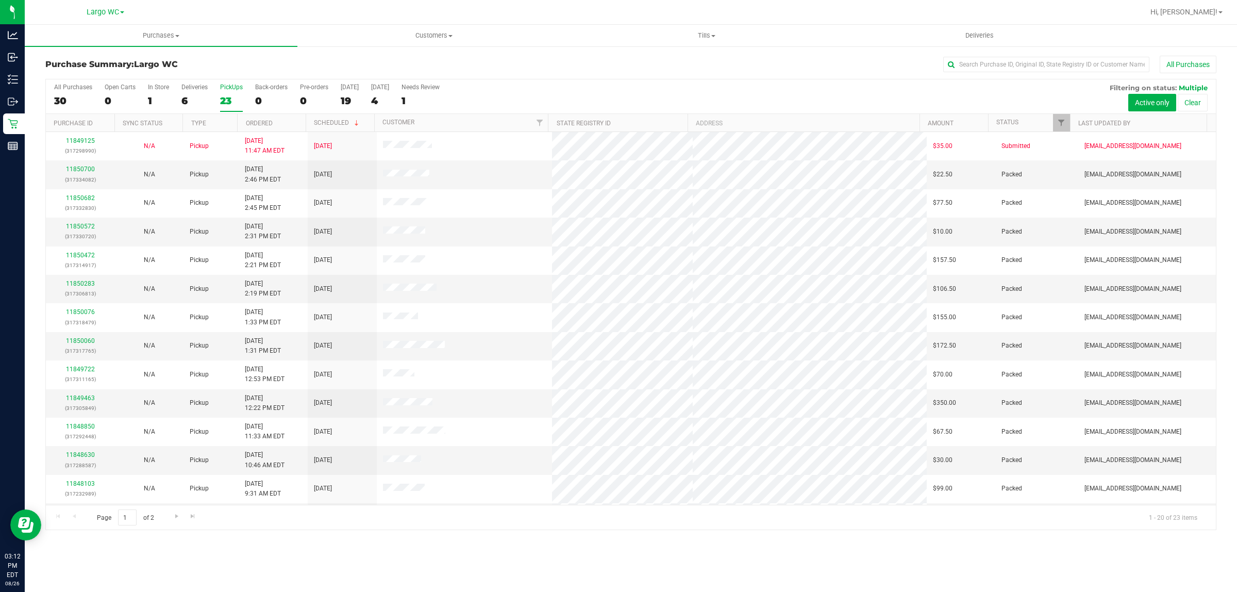
click at [221, 105] on div "23" at bounding box center [231, 101] width 23 height 12
click at [0, 0] on input "PickUps 23" at bounding box center [0, 0] width 0 height 0
click at [204, 98] on div at bounding box center [631, 304] width 1170 height 450
drag, startPoint x: 725, startPoint y: 80, endPoint x: 696, endPoint y: 78, distance: 28.4
click at [725, 80] on div "All Purchases 30 Open Carts 0 In Store 1 Deliveries 6 PickUps 23 Back-orders 0 …" at bounding box center [631, 83] width 1170 height 8
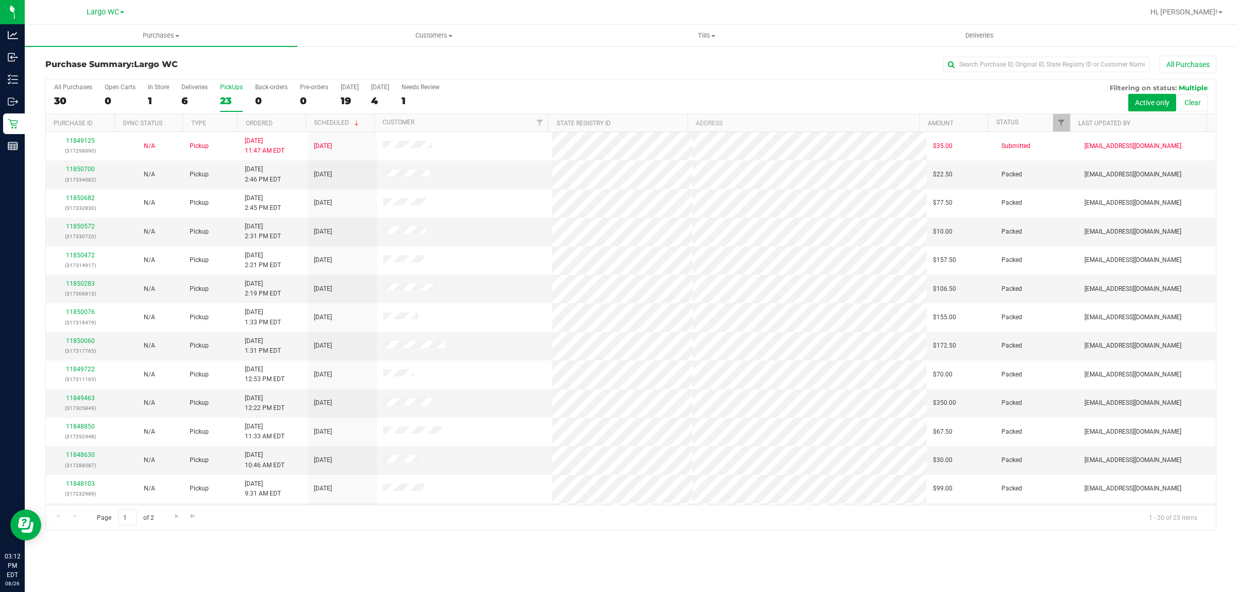
click at [238, 103] on div "23" at bounding box center [231, 101] width 23 height 12
click at [0, 0] on input "PickUps 23" at bounding box center [0, 0] width 0 height 0
click at [153, 102] on div "1" at bounding box center [158, 101] width 21 height 12
click at [0, 0] on input "In Store 1" at bounding box center [0, 0] width 0 height 0
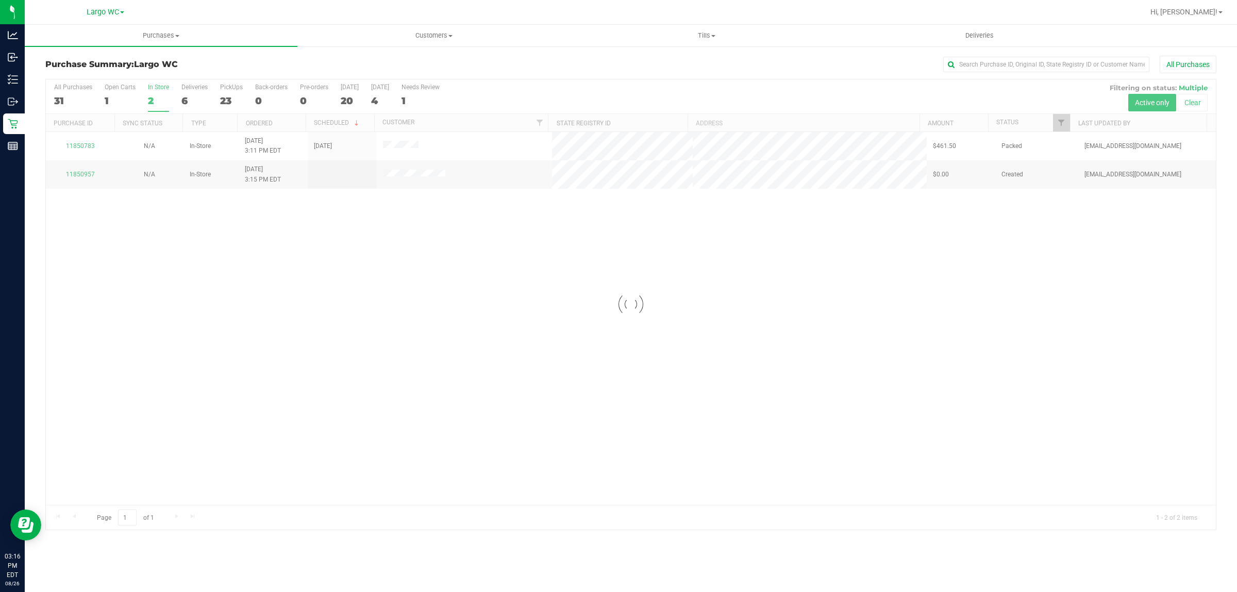
drag, startPoint x: 304, startPoint y: 174, endPoint x: 446, endPoint y: 189, distance: 142.5
click at [446, 189] on div at bounding box center [631, 304] width 1170 height 450
click at [408, 224] on div at bounding box center [631, 304] width 1170 height 450
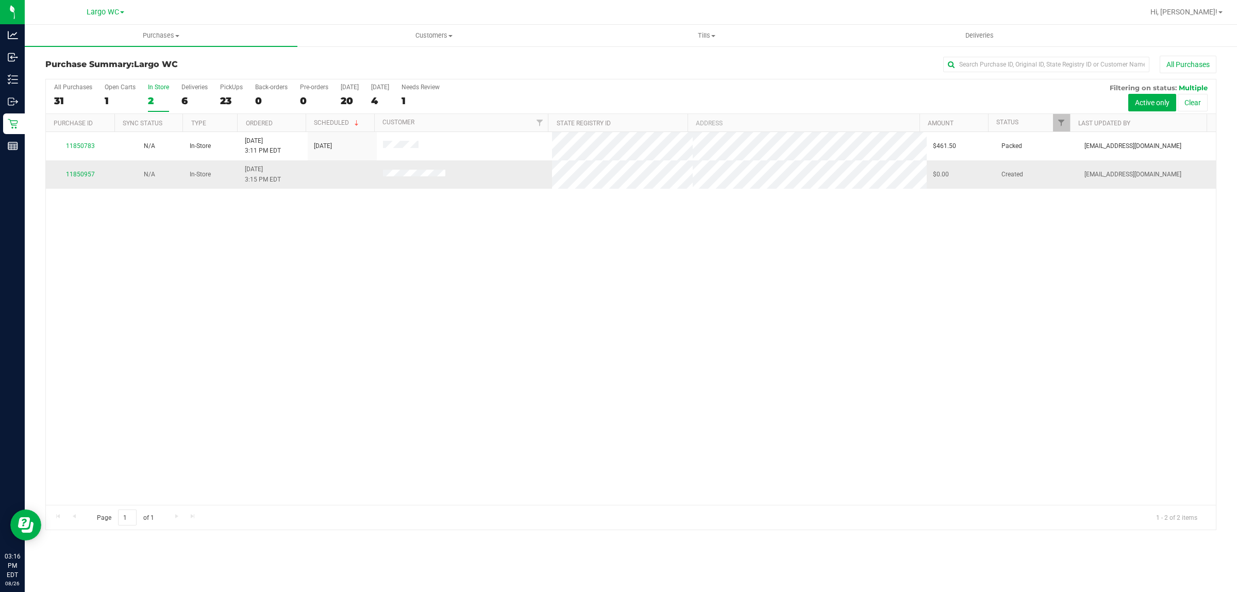
drag, startPoint x: 359, startPoint y: 180, endPoint x: 511, endPoint y: 178, distance: 152.1
click at [510, 176] on tr "11850957 N/A In-Store 8/26/2025 3:15 PM EDT $0.00 Created cchianco@liveparallel…" at bounding box center [631, 174] width 1170 height 28
drag, startPoint x: 483, startPoint y: 206, endPoint x: 477, endPoint y: 207, distance: 5.7
click at [481, 207] on div "11850783 N/A In-Store 8/26/2025 3:11 PM EDT 8/26/2025 $461.50 Packed rbarcomb@l…" at bounding box center [631, 318] width 1170 height 373
click at [161, 97] on div "2" at bounding box center [158, 101] width 21 height 12
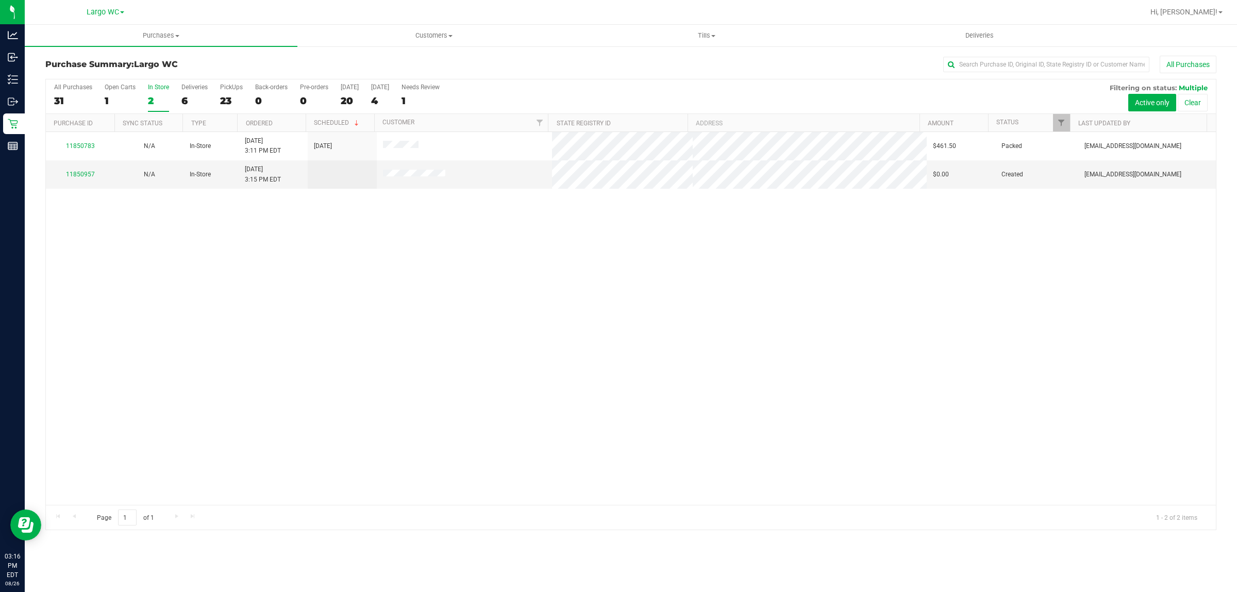
click at [0, 0] on input "In Store 2" at bounding box center [0, 0] width 0 height 0
click at [164, 102] on div "2" at bounding box center [158, 101] width 21 height 12
click at [0, 0] on input "In Store 2" at bounding box center [0, 0] width 0 height 0
click at [156, 95] on div "2" at bounding box center [158, 101] width 21 height 12
click at [0, 0] on input "In Store 2" at bounding box center [0, 0] width 0 height 0
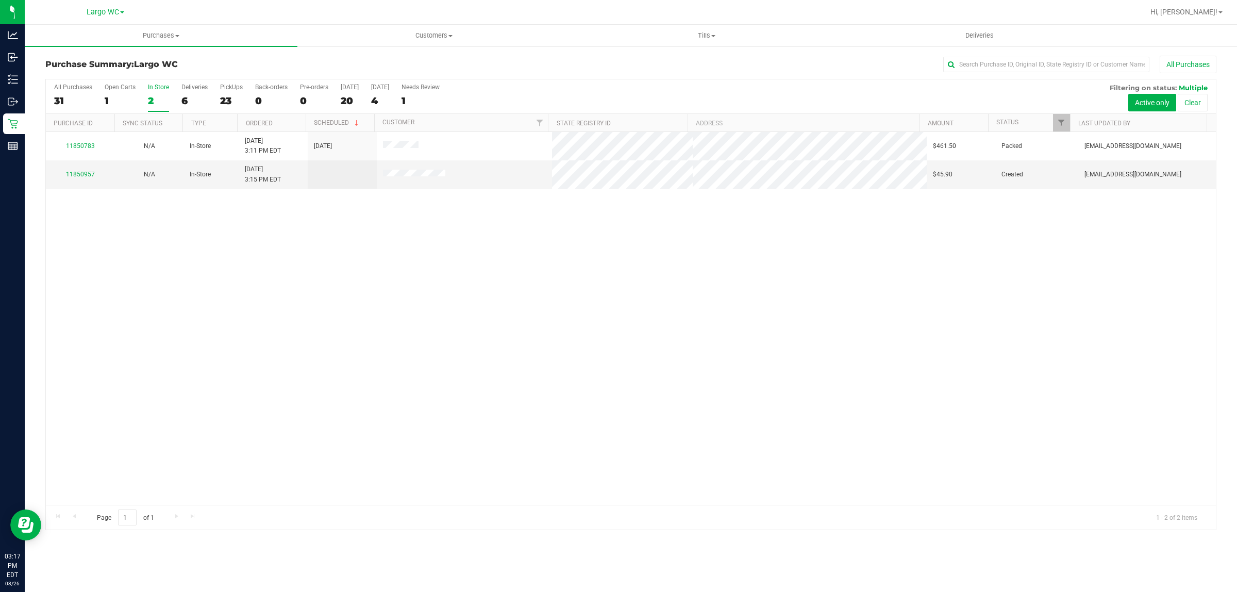
click at [165, 103] on div "2" at bounding box center [158, 101] width 21 height 12
click at [0, 0] on input "In Store 2" at bounding box center [0, 0] width 0 height 0
drag, startPoint x: 278, startPoint y: 151, endPoint x: 351, endPoint y: 163, distance: 73.7
click at [351, 161] on tbody "11850783 N/A In-Store 8/26/2025 3:11 PM EDT 8/26/2025 $461.50 Packed rbarcomb@l…" at bounding box center [631, 160] width 1170 height 57
click at [344, 176] on td at bounding box center [342, 174] width 69 height 28
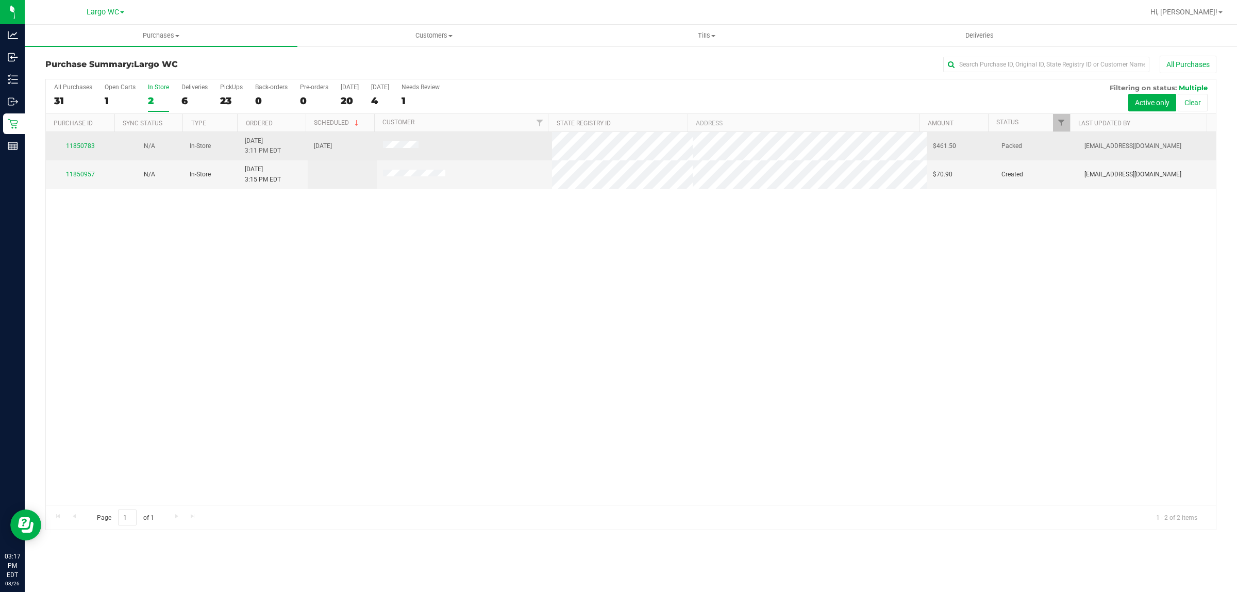
drag, startPoint x: 303, startPoint y: 138, endPoint x: 348, endPoint y: 155, distance: 48.9
click at [341, 144] on tr "11850783 N/A In-Store 8/26/2025 3:11 PM EDT 8/26/2025 $461.50 Packed rbarcomb@l…" at bounding box center [631, 146] width 1170 height 28
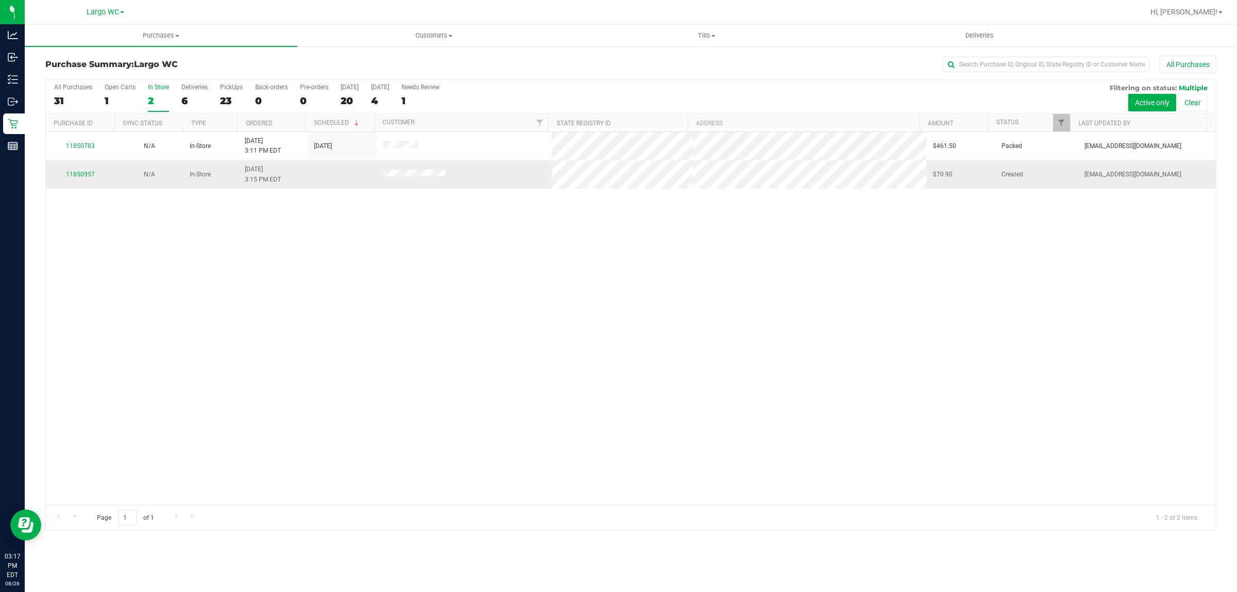
click at [348, 163] on td at bounding box center [342, 174] width 69 height 28
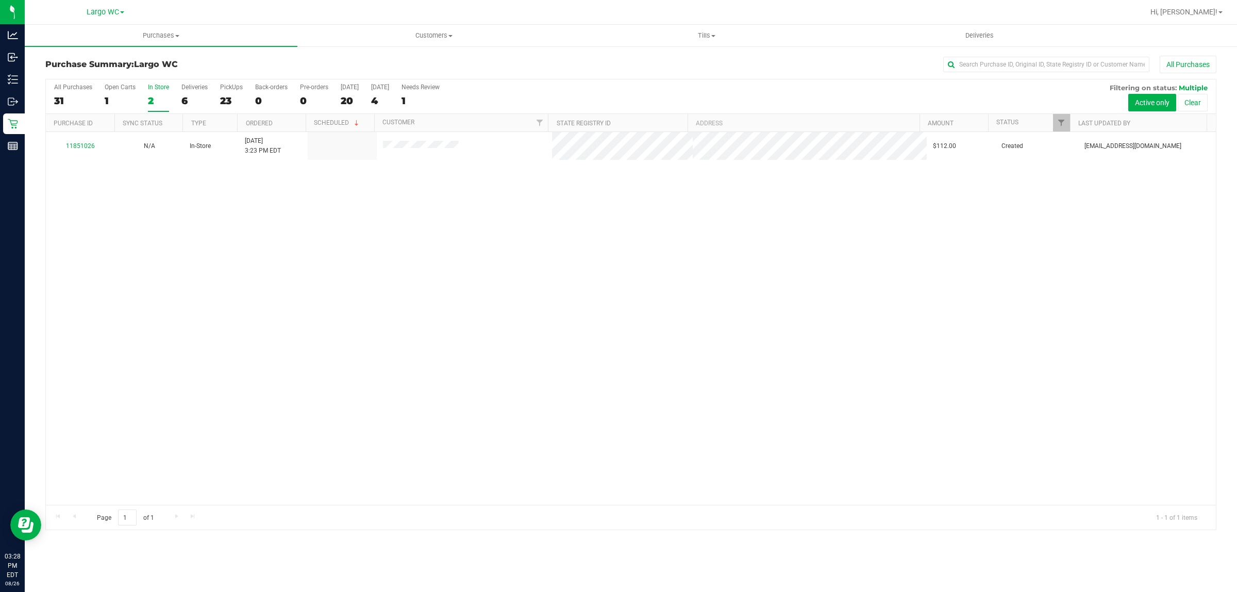
click at [153, 99] on div "2" at bounding box center [158, 101] width 21 height 12
click at [0, 0] on input "In Store 2" at bounding box center [0, 0] width 0 height 0
click at [232, 97] on div "23" at bounding box center [231, 101] width 23 height 12
click at [0, 0] on input "PickUps 23" at bounding box center [0, 0] width 0 height 0
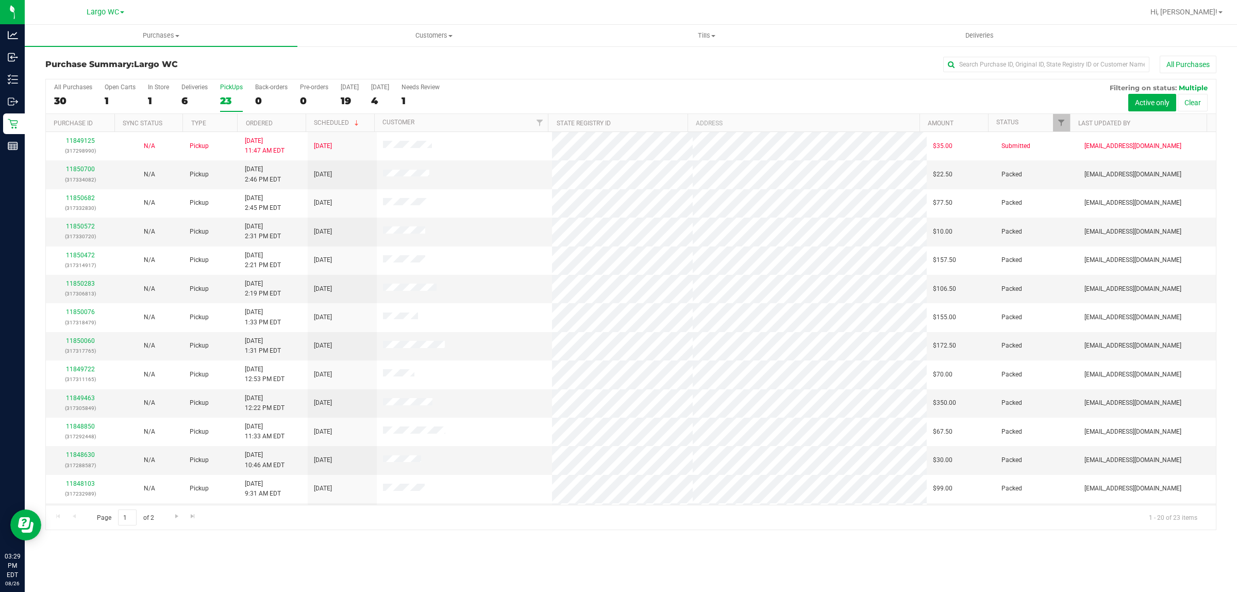
click at [170, 98] on div "All Purchases 30 Open Carts 1 In Store 1 Deliveries 6 PickUps 23 Back-orders 0 …" at bounding box center [631, 96] width 1170 height 35
click at [161, 98] on div "1" at bounding box center [158, 101] width 21 height 12
click at [0, 0] on input "In Store 1" at bounding box center [0, 0] width 0 height 0
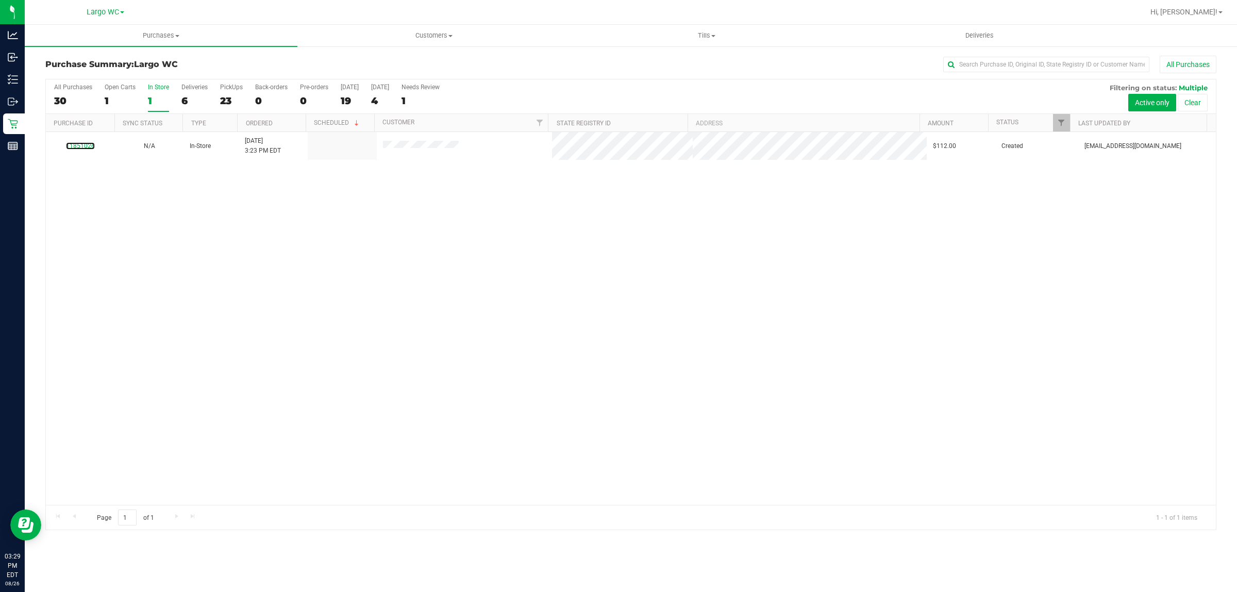
click at [85, 143] on link "11851026" at bounding box center [80, 145] width 29 height 7
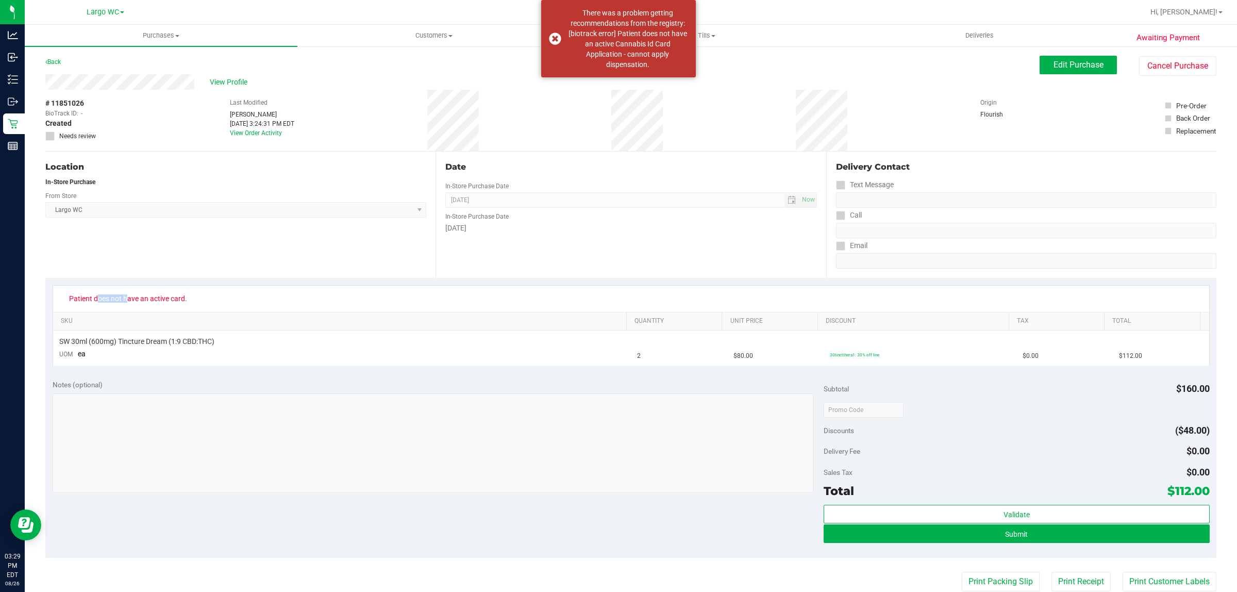
drag, startPoint x: 99, startPoint y: 298, endPoint x: 210, endPoint y: 305, distance: 111.6
click at [207, 305] on div "Patient does not have an active card." at bounding box center [631, 298] width 1138 height 16
click at [210, 305] on div "Patient does not have an active card." at bounding box center [631, 298] width 1138 height 16
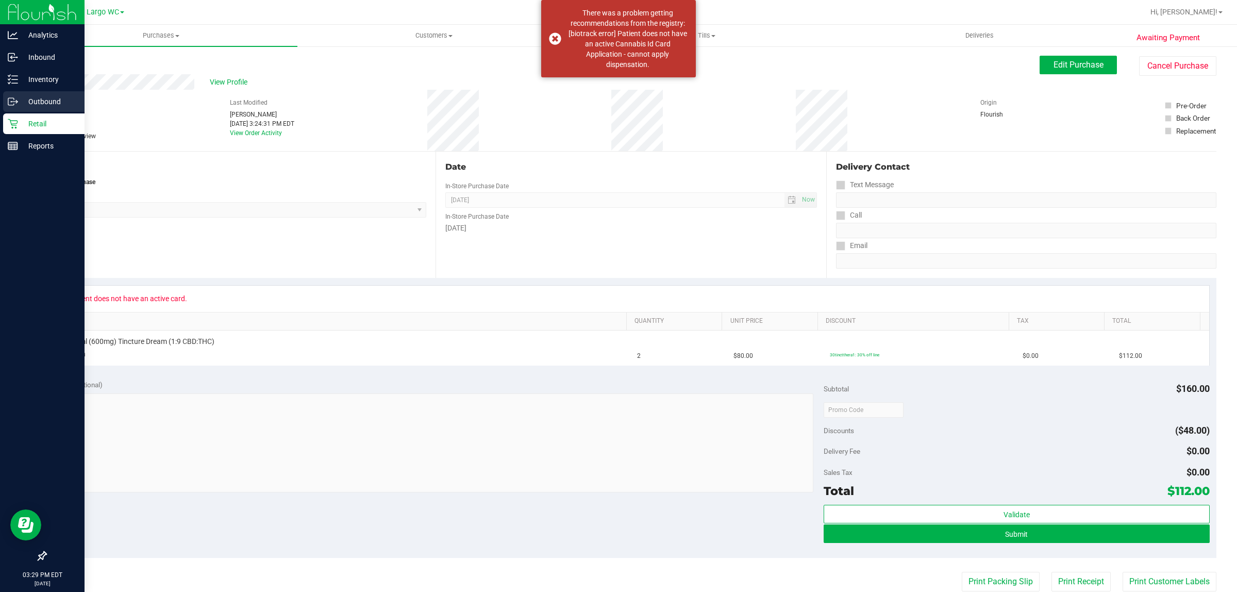
click at [9, 110] on div "Outbound" at bounding box center [43, 101] width 81 height 21
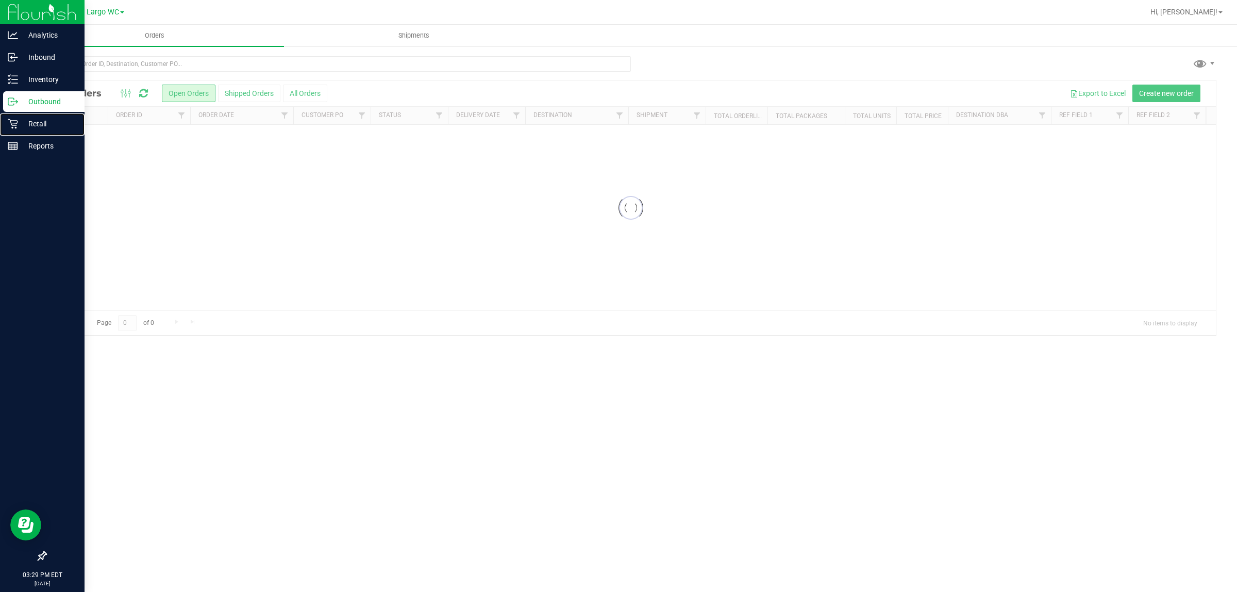
click at [14, 117] on div "Retail" at bounding box center [43, 123] width 81 height 21
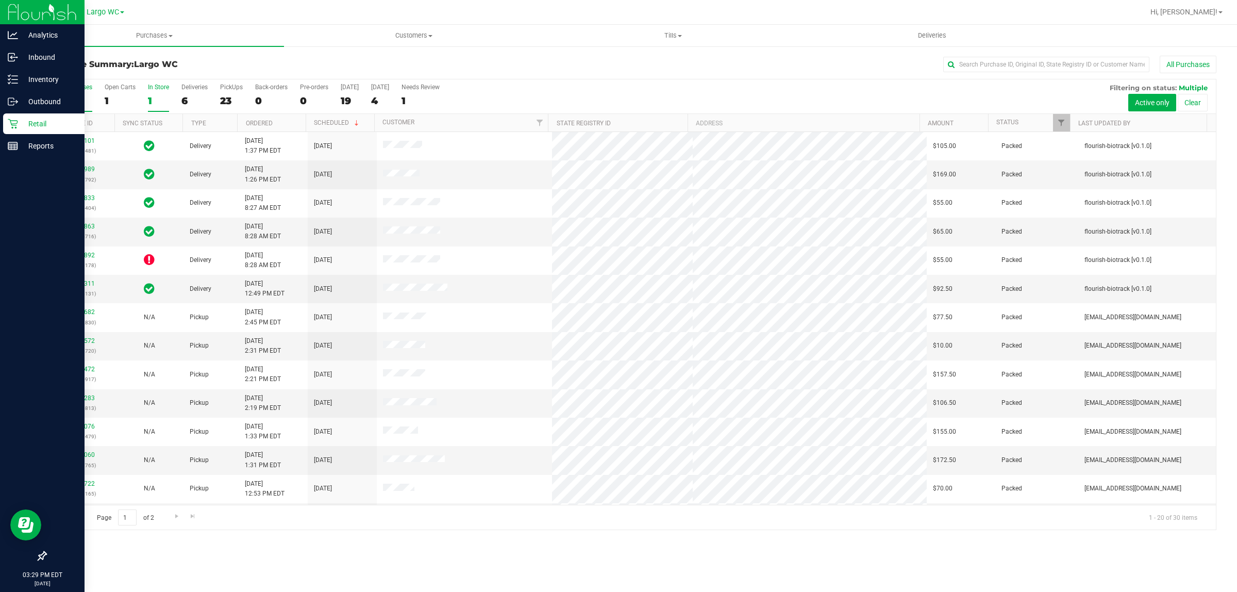
click at [154, 98] on div "1" at bounding box center [158, 101] width 21 height 12
click at [0, 0] on input "In Store 1" at bounding box center [0, 0] width 0 height 0
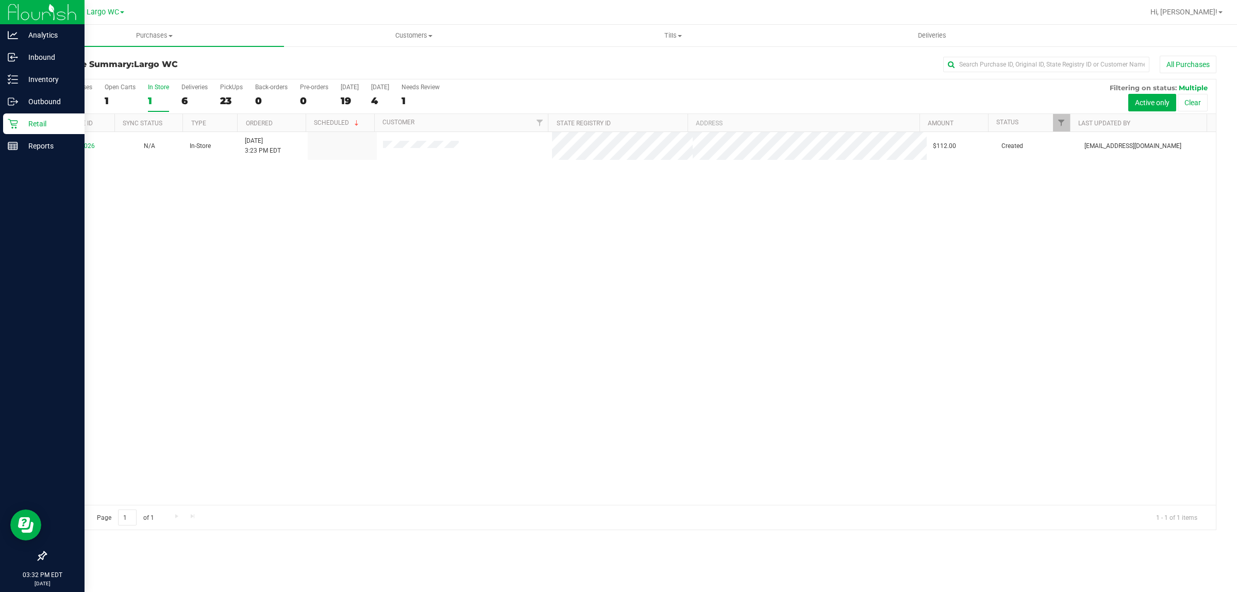
click at [393, 53] on div "Purchase Summary: Largo WC All Purchases All Purchases 30 Open Carts 1 In Store…" at bounding box center [631, 292] width 1213 height 495
click at [396, 52] on div "Purchase Summary: Largo WC All Purchases All Purchases 30 Open Carts 1 In Store…" at bounding box center [631, 292] width 1213 height 495
click at [401, 42] on uib-tab-heading "Customers All customers Add a new customer All physicians" at bounding box center [414, 35] width 258 height 21
click at [374, 60] on li "All customers" at bounding box center [413, 62] width 259 height 12
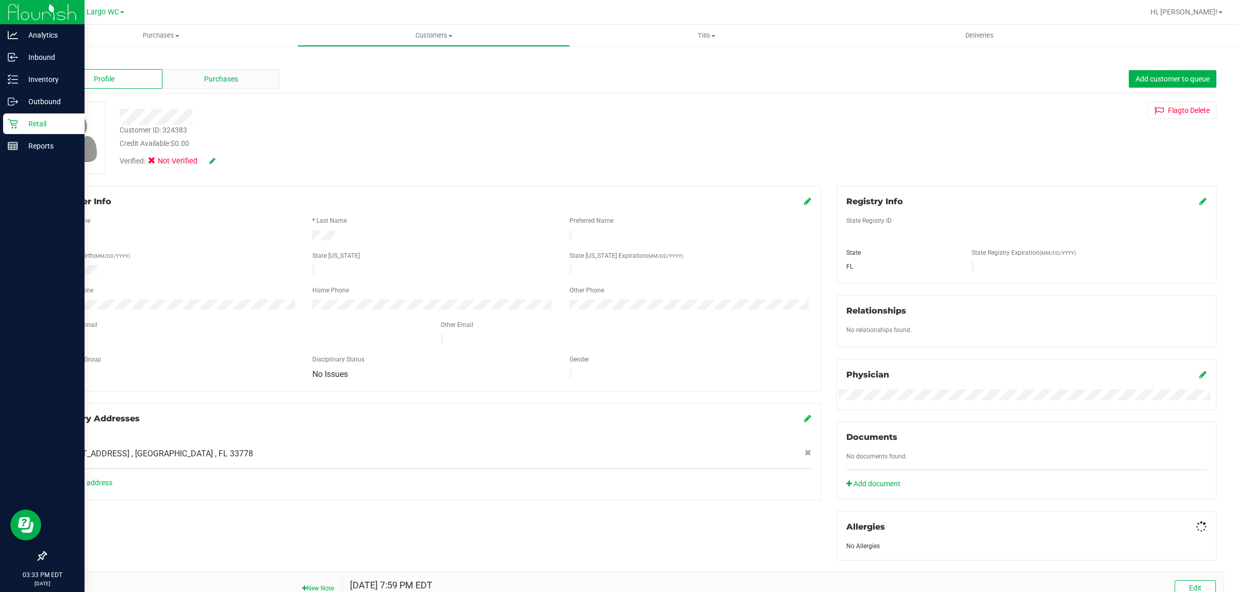
click at [202, 70] on div "Purchases" at bounding box center [220, 79] width 117 height 20
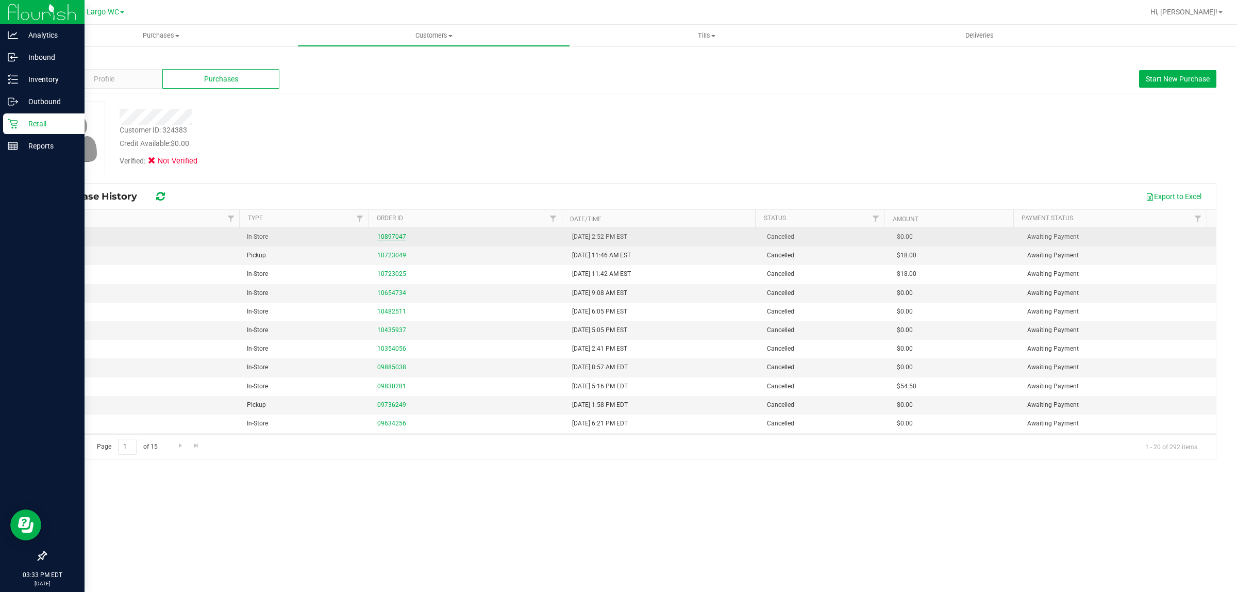
click at [384, 235] on link "10897047" at bounding box center [391, 236] width 29 height 7
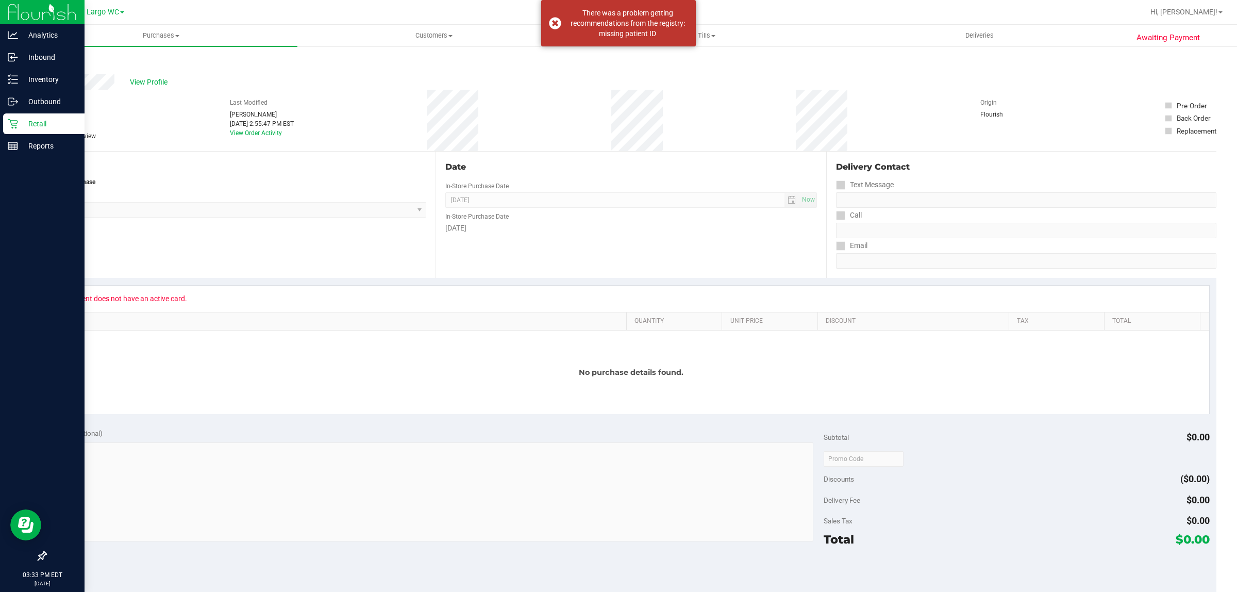
drag, startPoint x: 67, startPoint y: 300, endPoint x: 269, endPoint y: 294, distance: 202.2
click at [205, 290] on div "Patient does not have an active card." at bounding box center [631, 298] width 1138 height 16
click at [270, 296] on div "Patient does not have an active card." at bounding box center [631, 298] width 1138 height 16
click at [13, 127] on icon at bounding box center [13, 124] width 10 height 10
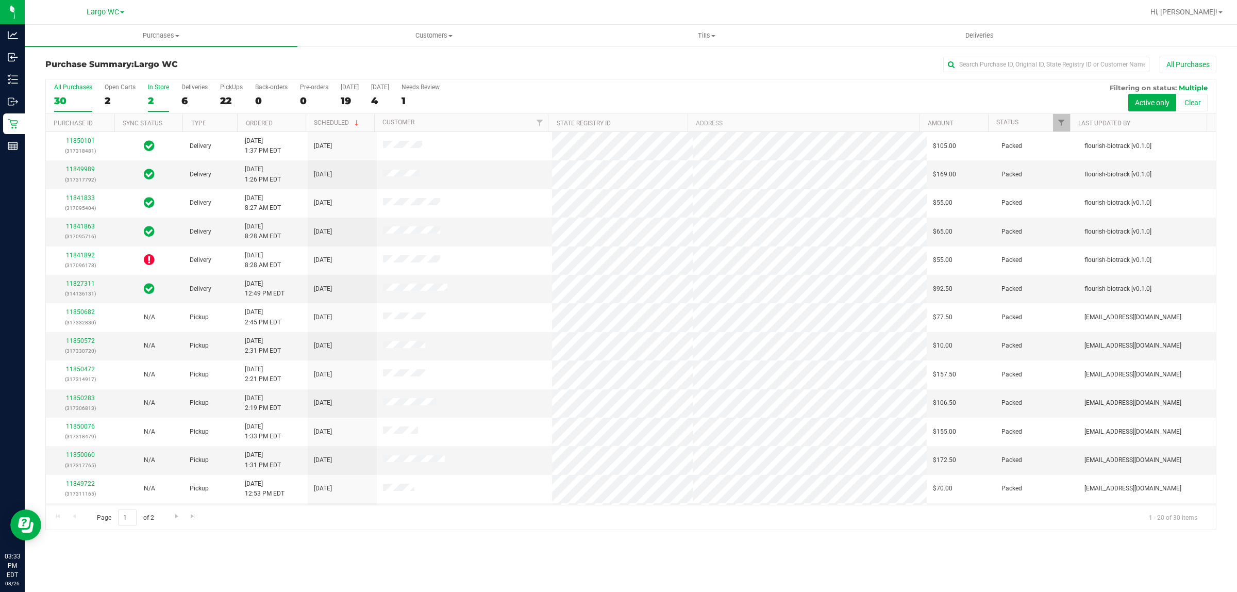
click at [162, 96] on div "2" at bounding box center [158, 101] width 21 height 12
click at [0, 0] on input "In Store 2" at bounding box center [0, 0] width 0 height 0
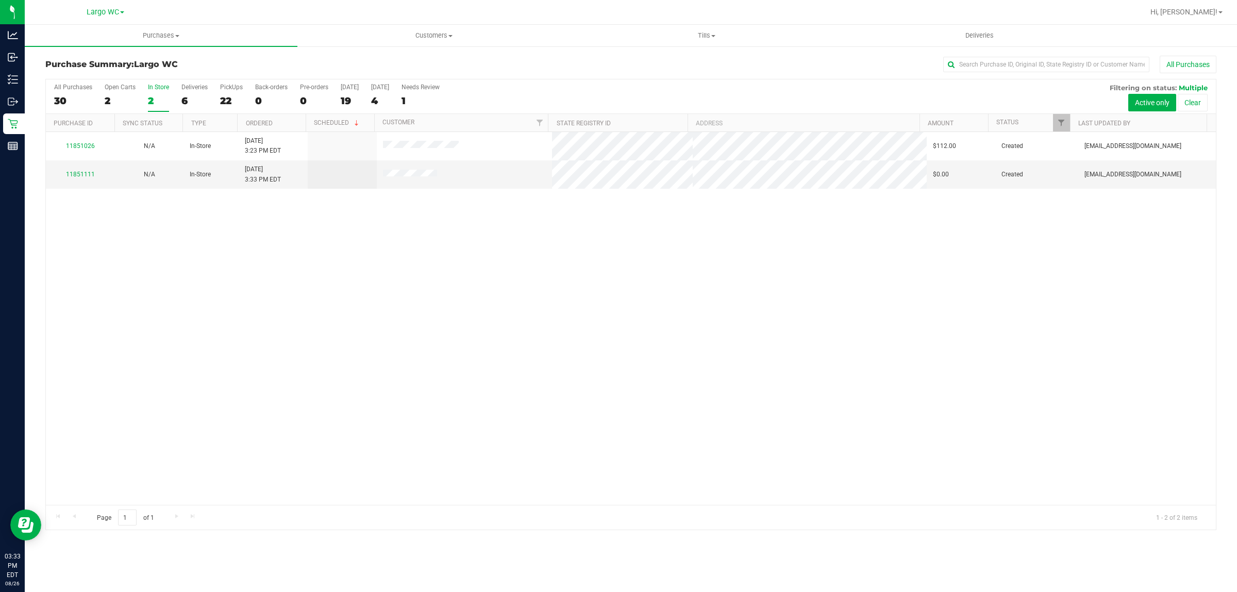
click at [158, 98] on div "2" at bounding box center [158, 101] width 21 height 12
click at [0, 0] on input "In Store 2" at bounding box center [0, 0] width 0 height 0
click at [160, 96] on div "2" at bounding box center [158, 101] width 21 height 12
click at [0, 0] on input "In Store 2" at bounding box center [0, 0] width 0 height 0
click at [168, 99] on div "2" at bounding box center [158, 101] width 21 height 12
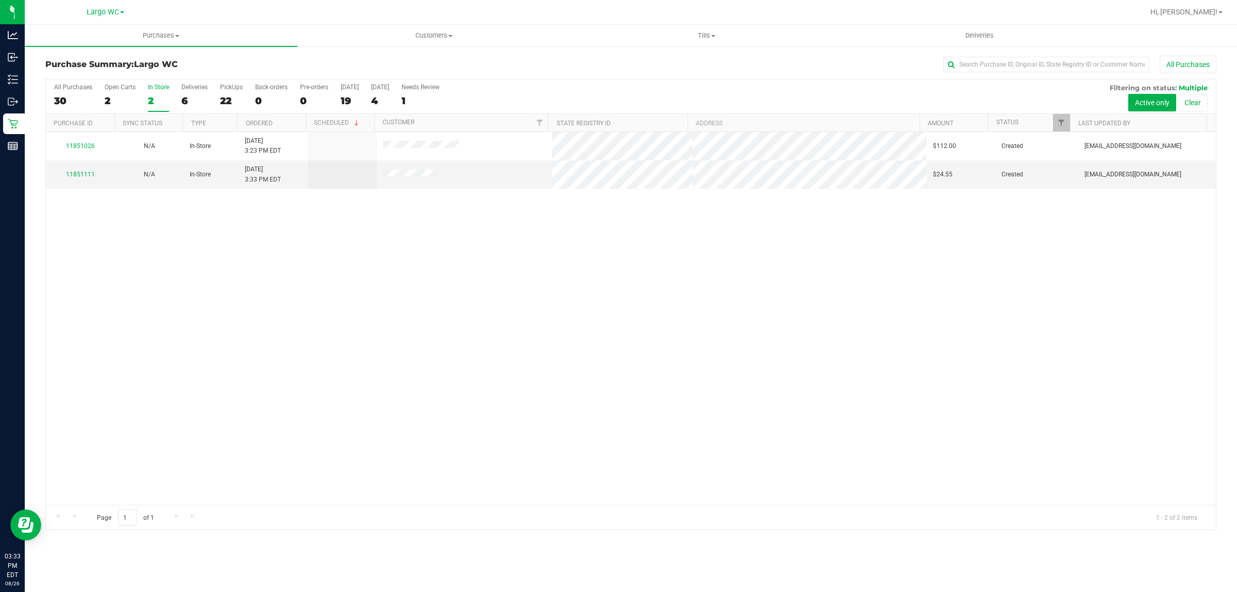
click at [0, 0] on input "In Store 2" at bounding box center [0, 0] width 0 height 0
click at [161, 102] on div "2" at bounding box center [158, 101] width 21 height 12
click at [0, 0] on input "In Store 2" at bounding box center [0, 0] width 0 height 0
click at [168, 39] on span "Purchases" at bounding box center [161, 35] width 273 height 9
click at [107, 74] on li "Fulfillment" at bounding box center [161, 75] width 273 height 12
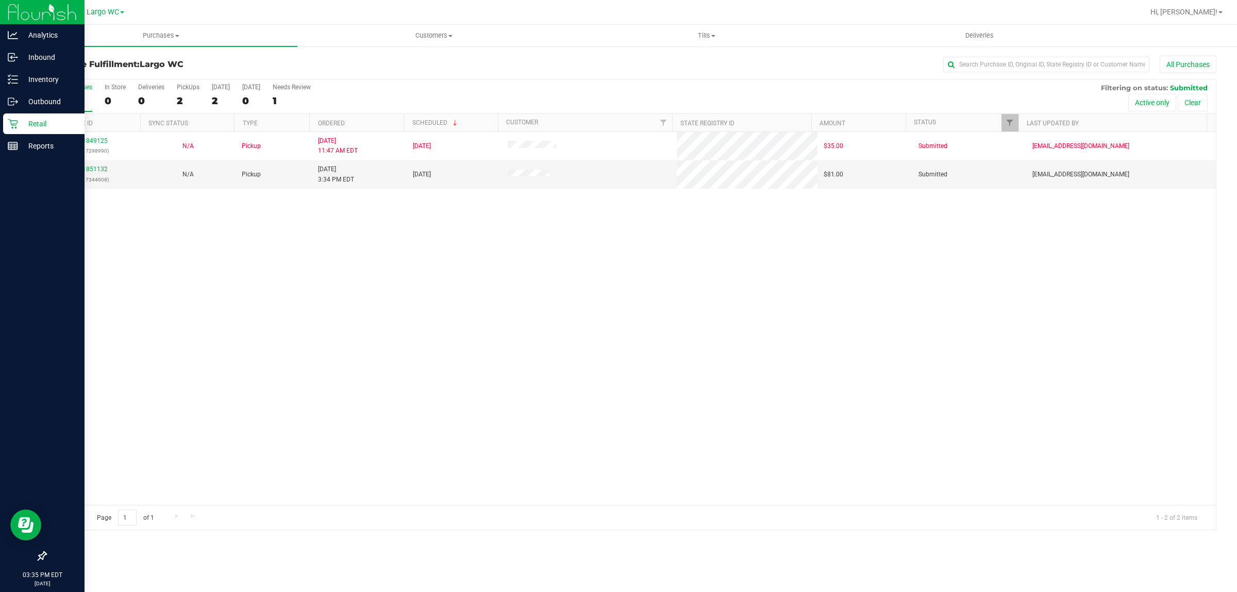
click at [32, 121] on p "Retail" at bounding box center [49, 124] width 62 height 12
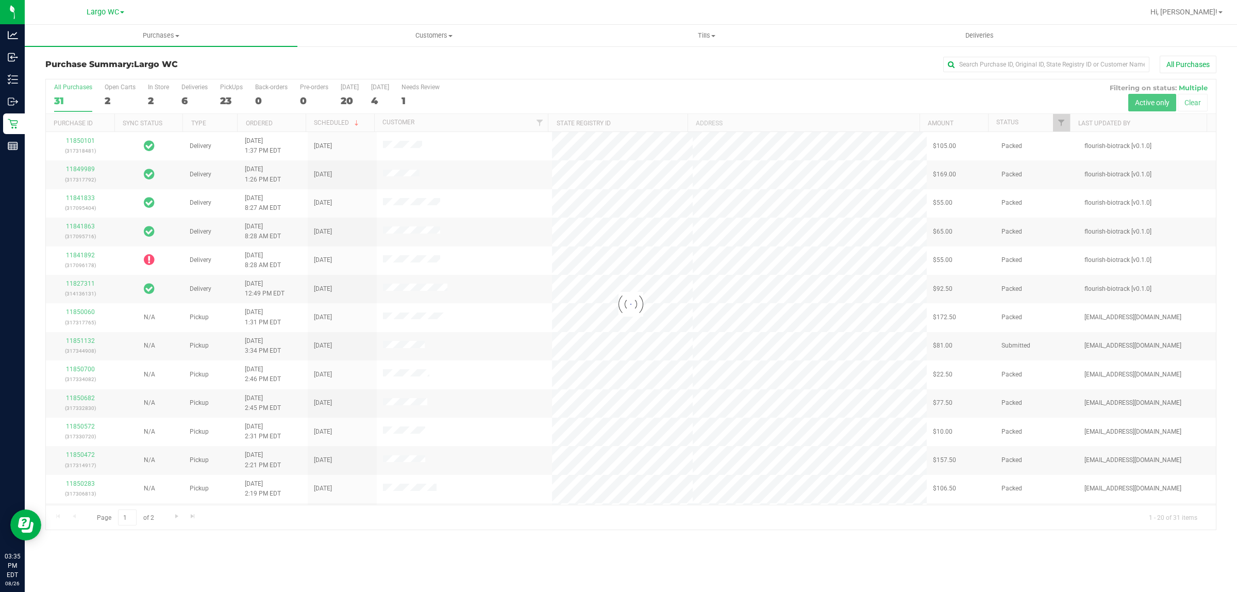
click at [161, 96] on div at bounding box center [631, 304] width 1170 height 450
click at [158, 95] on div "2" at bounding box center [158, 101] width 21 height 12
click at [0, 0] on input "In Store 2" at bounding box center [0, 0] width 0 height 0
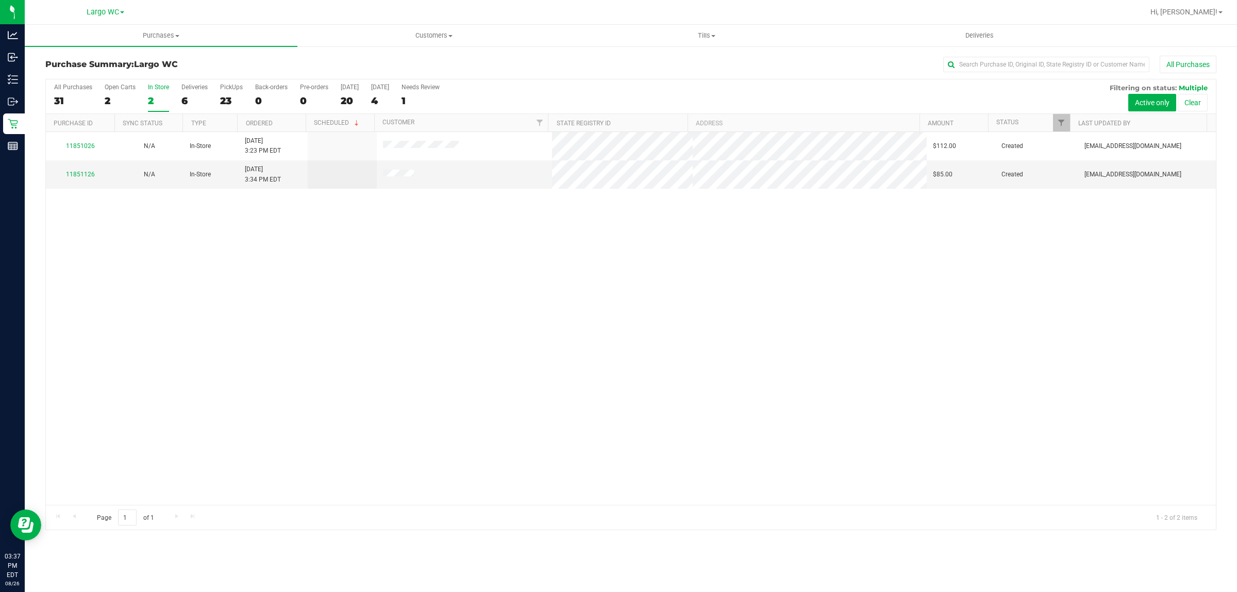
click at [156, 92] on label "In Store 2" at bounding box center [158, 98] width 21 height 28
click at [0, 0] on input "In Store 2" at bounding box center [0, 0] width 0 height 0
click at [155, 95] on div "2" at bounding box center [158, 101] width 21 height 12
click at [0, 0] on input "In Store 2" at bounding box center [0, 0] width 0 height 0
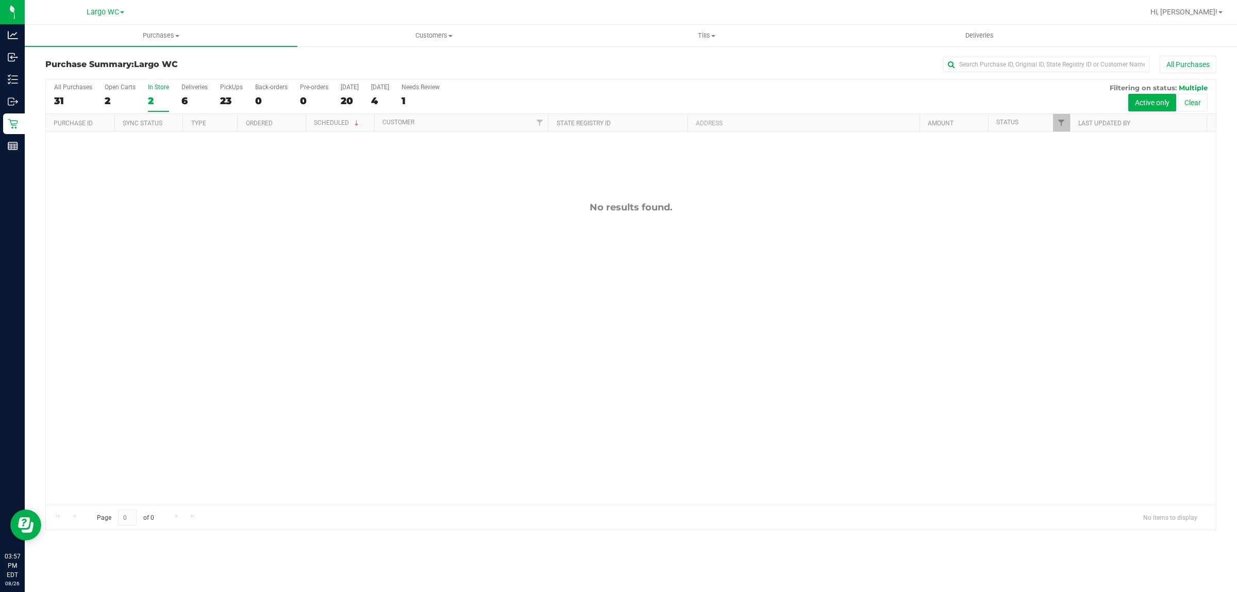
click at [790, 279] on div "No results found." at bounding box center [631, 353] width 1170 height 442
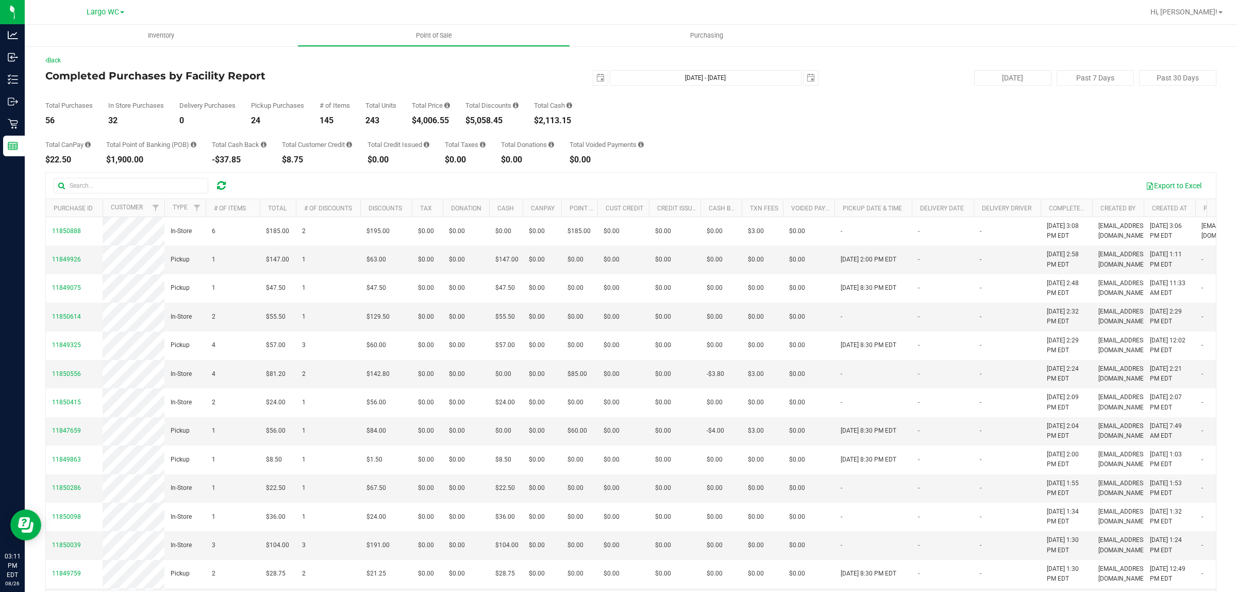
drag, startPoint x: 403, startPoint y: 125, endPoint x: 452, endPoint y: 125, distance: 48.5
click at [452, 125] on div "Total CanPay $22.50 Total Point of Banking (POB) $1,900.00 Total Cash Back -$37…" at bounding box center [630, 144] width 1171 height 39
drag, startPoint x: 439, startPoint y: 133, endPoint x: 405, endPoint y: 114, distance: 38.8
click at [438, 133] on div "Total CanPay $22.50 Total Point of Banking (POB) $1,900.00 Total Cash Back -$37…" at bounding box center [630, 144] width 1171 height 39
drag, startPoint x: 405, startPoint y: 114, endPoint x: 441, endPoint y: 128, distance: 38.5
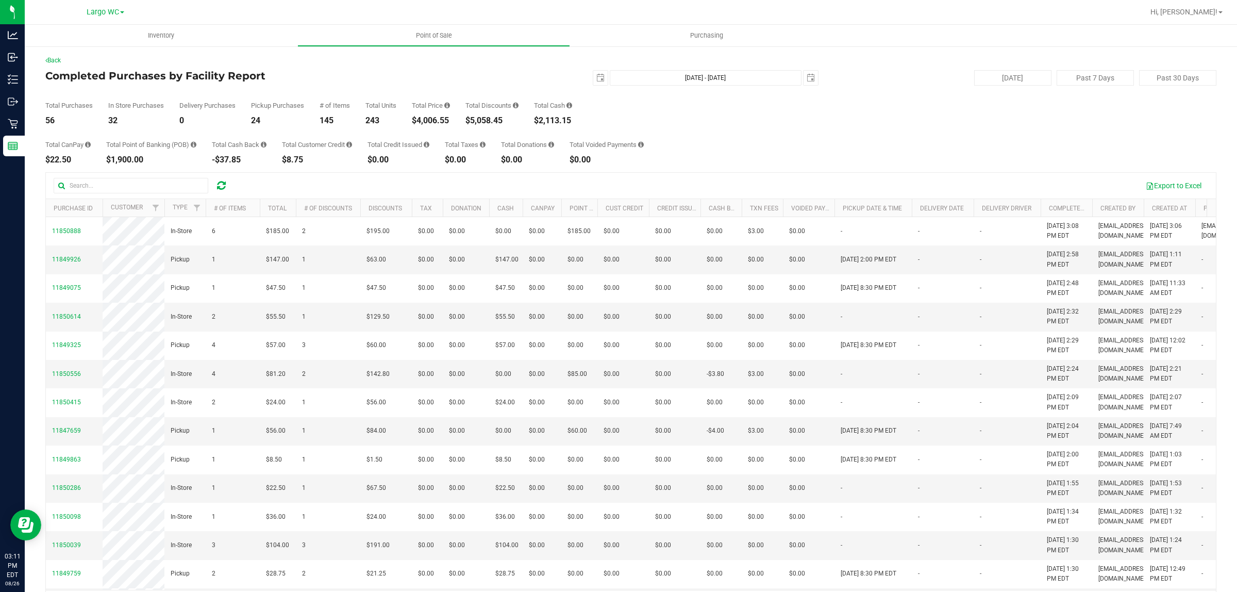
click at [446, 118] on div "Total Purchases 56 In Store Purchases 32 Delivery Purchases 0 Pickup Purchases …" at bounding box center [630, 105] width 1171 height 39
click at [422, 138] on div "Total CanPay $22.50 Total Point of Banking (POB) $1,900.00 Total Cash Back -$37…" at bounding box center [630, 144] width 1171 height 39
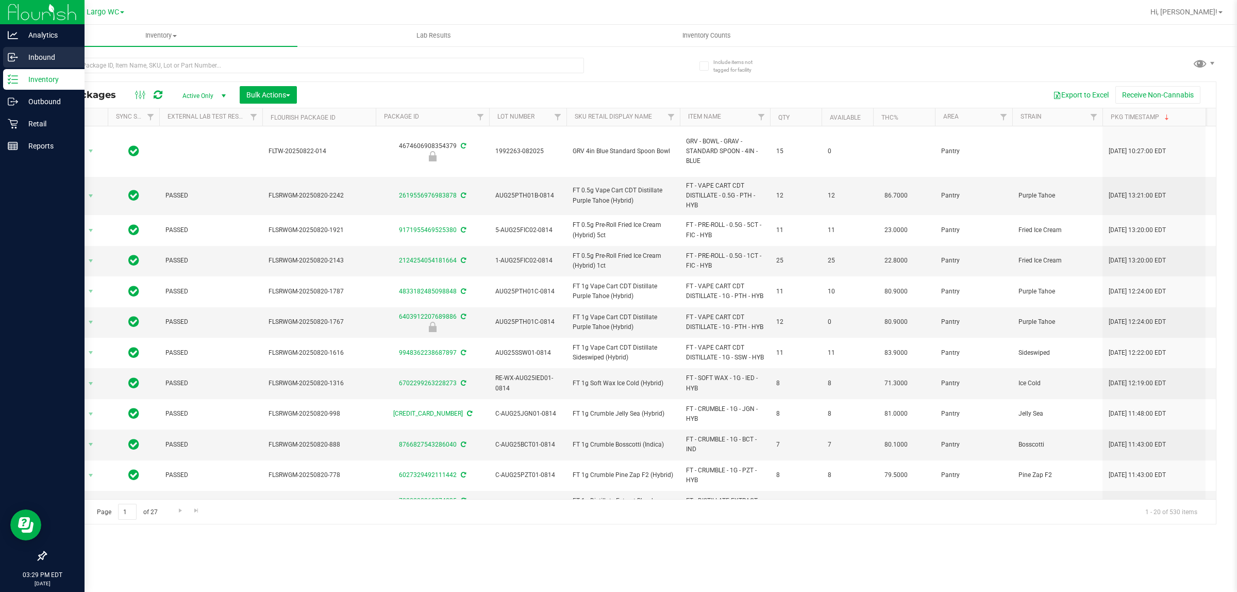
click at [21, 59] on p "Inbound" at bounding box center [49, 57] width 62 height 12
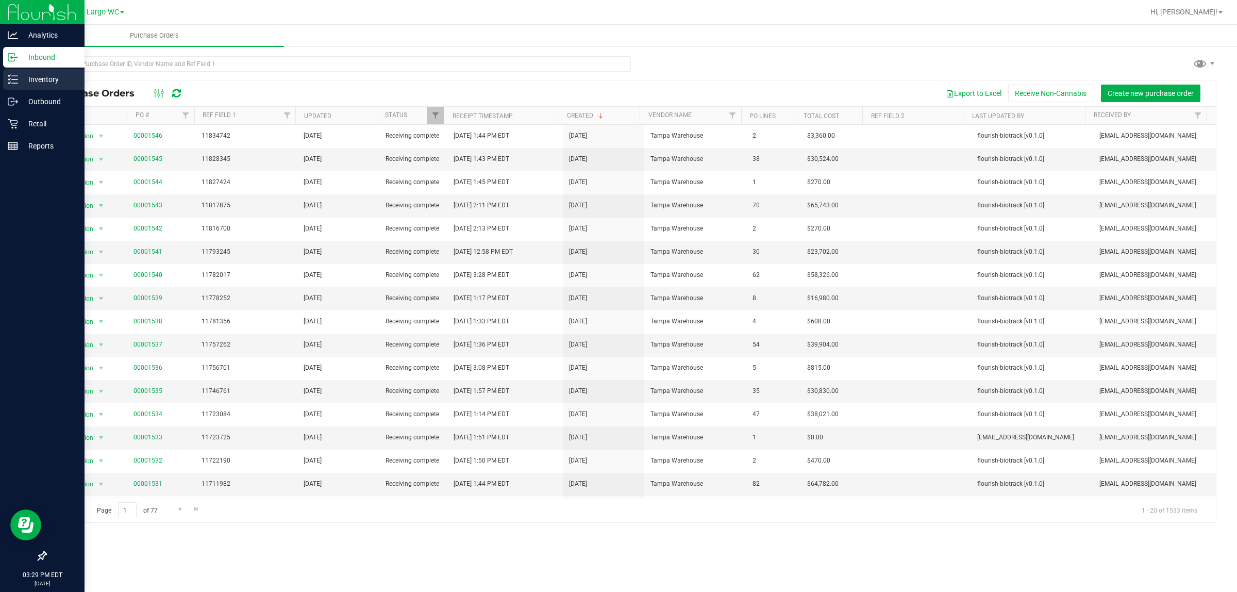
click at [11, 74] on icon at bounding box center [13, 79] width 10 height 10
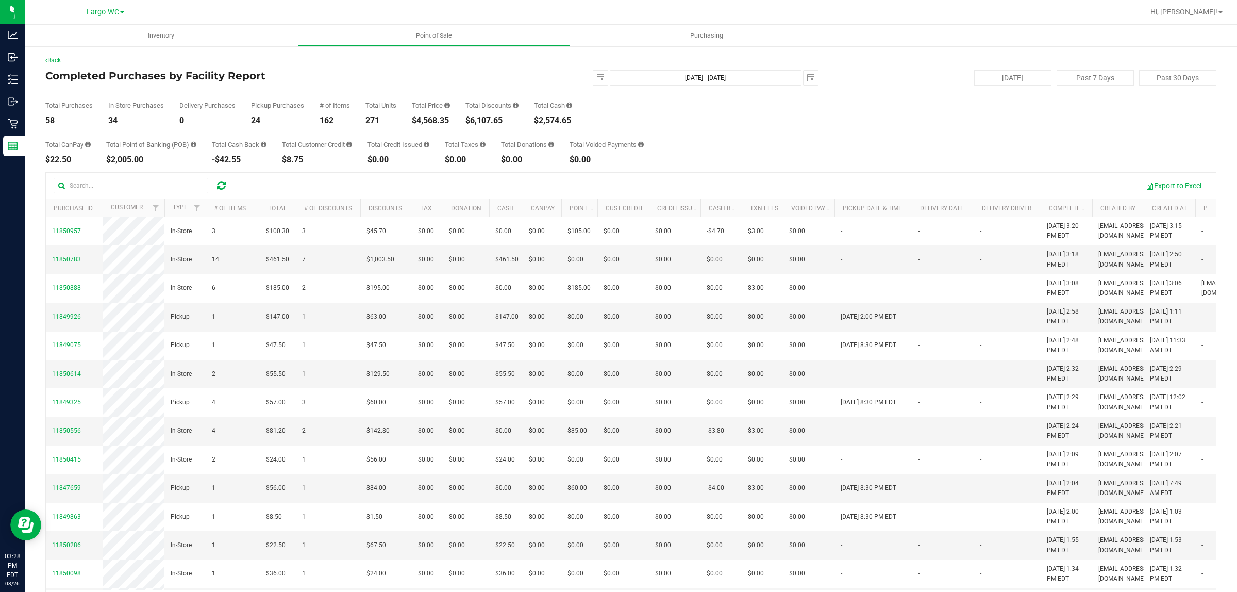
drag, startPoint x: 449, startPoint y: 115, endPoint x: 467, endPoint y: 115, distance: 18.0
click at [467, 115] on div "Total Purchases 58 In Store Purchases 34 Delivery Purchases 0 Pickup Purchases …" at bounding box center [630, 105] width 1171 height 39
click at [401, 132] on div "Total CanPay $22.50 Total Point of Banking (POB) $2,005.00 Total Cash Back -$42…" at bounding box center [630, 144] width 1171 height 39
drag, startPoint x: 418, startPoint y: 129, endPoint x: 470, endPoint y: 124, distance: 52.4
click at [470, 124] on div "Back Completed Purchases by Facility Report 2025-08-26 Aug 26, 2025 - Aug 26, 2…" at bounding box center [630, 335] width 1171 height 559
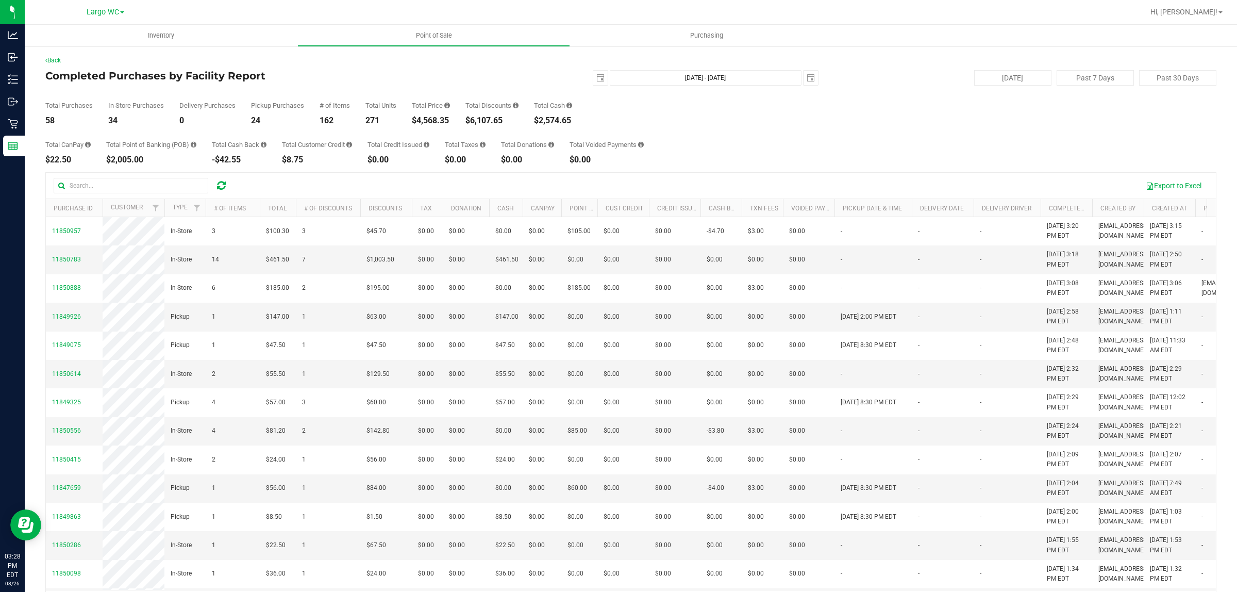
click at [403, 140] on div "Total CanPay $22.50 Total Point of Banking (POB) $2,005.00 Total Cash Back -$42…" at bounding box center [630, 144] width 1171 height 39
drag, startPoint x: 438, startPoint y: 115, endPoint x: 459, endPoint y: 123, distance: 22.0
click at [459, 123] on div "Total Purchases 58 In Store Purchases 34 Delivery Purchases 0 Pickup Purchases …" at bounding box center [630, 105] width 1171 height 39
click at [454, 128] on div "Total CanPay $22.50 Total Point of Banking (POB) $2,005.00 Total Cash Back -$42…" at bounding box center [630, 144] width 1171 height 39
drag, startPoint x: 419, startPoint y: 122, endPoint x: 458, endPoint y: 122, distance: 38.7
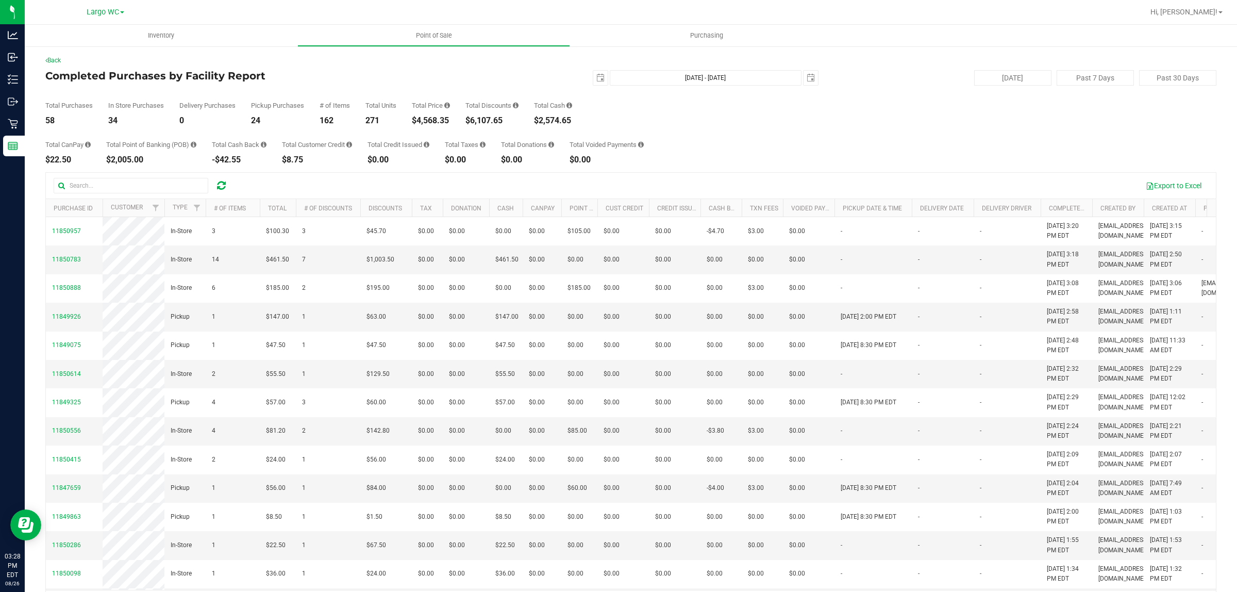
click at [458, 122] on div "Total Purchases 58 In Store Purchases 34 Delivery Purchases 0 Pickup Purchases …" at bounding box center [630, 105] width 1171 height 39
drag, startPoint x: 429, startPoint y: 102, endPoint x: 472, endPoint y: 101, distance: 42.3
click at [472, 101] on div "Total Purchases 58 In Store Purchases 34 Delivery Purchases 0 Pickup Purchases …" at bounding box center [630, 105] width 1171 height 39
click at [467, 78] on div "2025-08-26 Aug 26, 2025 - Aug 26, 2025 2025-08-26" at bounding box center [627, 77] width 398 height 15
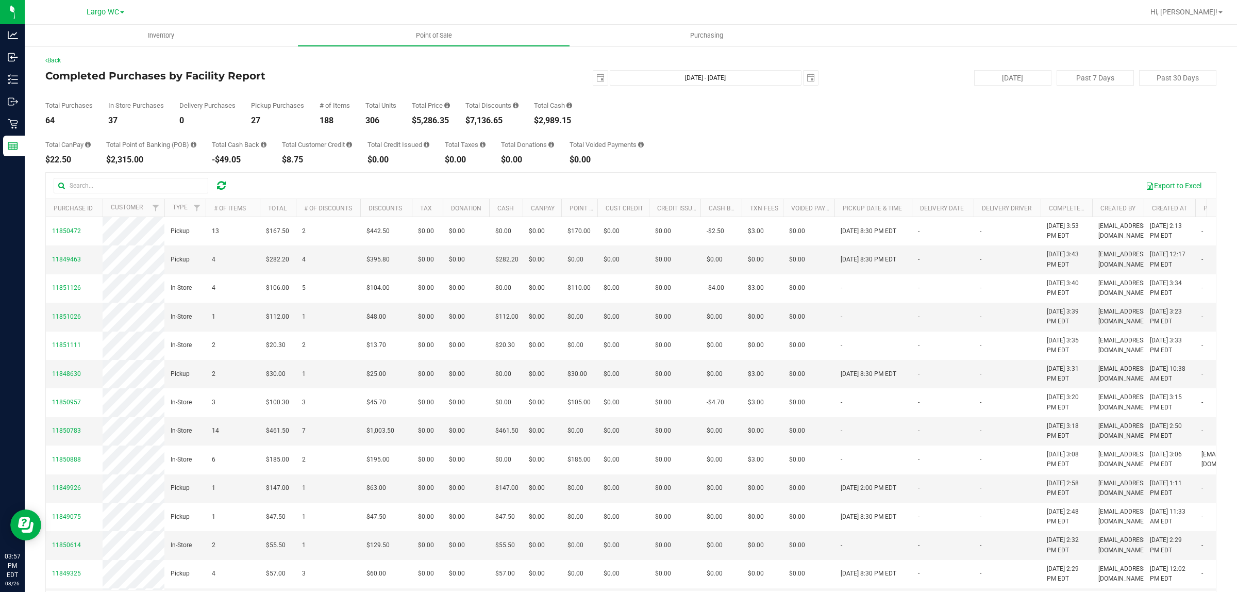
drag, startPoint x: 418, startPoint y: 121, endPoint x: 462, endPoint y: 123, distance: 44.4
click at [462, 123] on div "Total Purchases 64 In Store Purchases 37 Delivery Purchases 0 Pickup Purchases …" at bounding box center [630, 105] width 1171 height 39
click at [467, 132] on div "Total CanPay $22.50 Total Point of Banking (POB) $2,315.00 Total Cash Back -$49…" at bounding box center [630, 144] width 1171 height 39
